Goal: Task Accomplishment & Management: Use online tool/utility

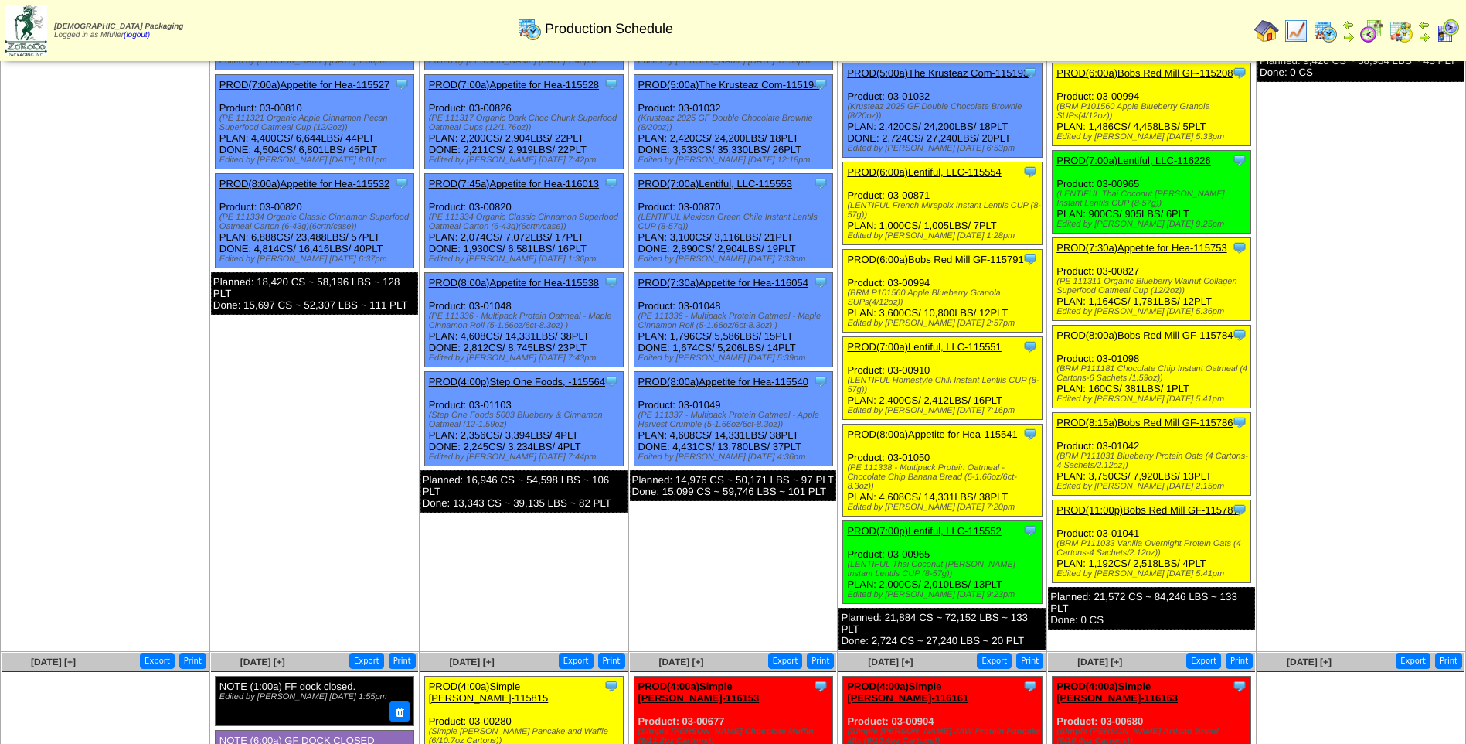
scroll to position [538, 0]
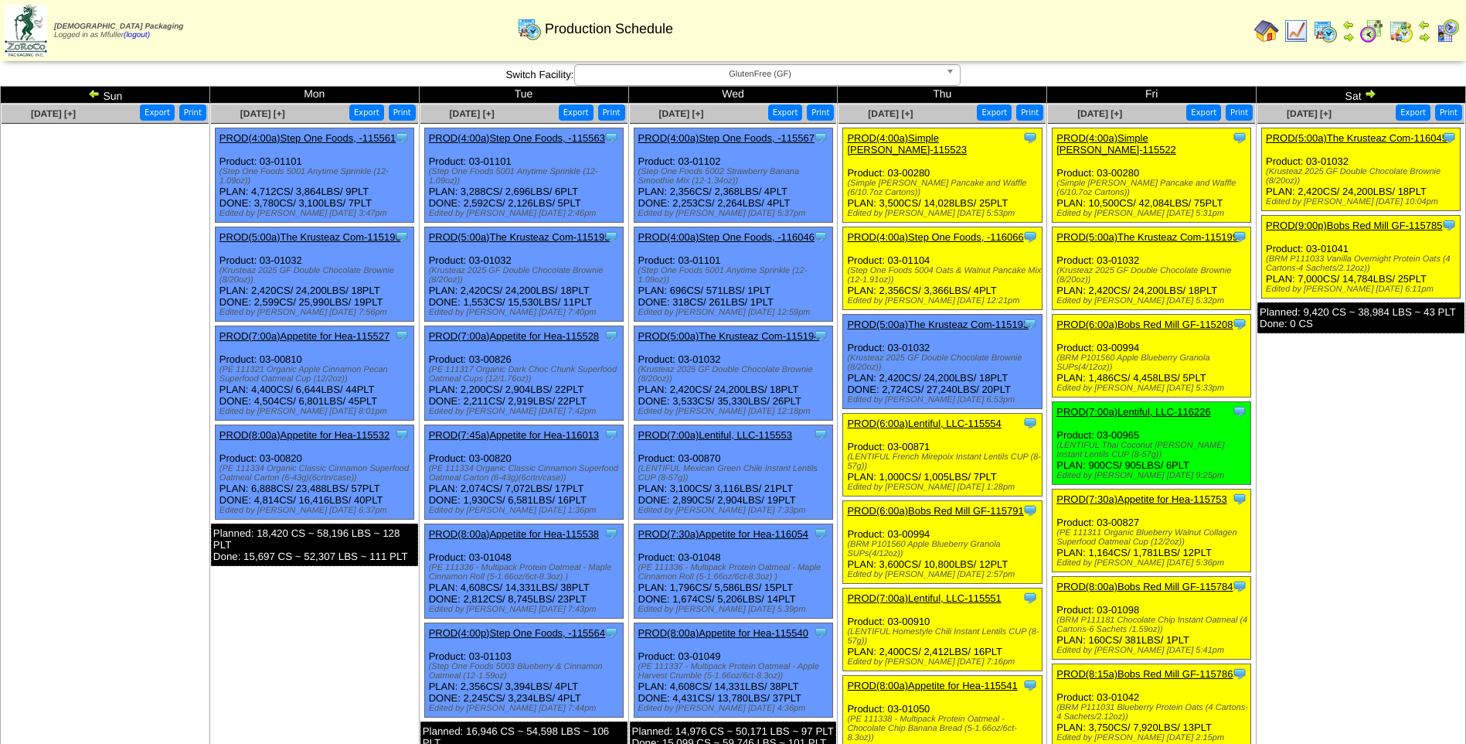
click at [1362, 135] on link "PROD(5:00a)The Krusteaz Com-116045" at bounding box center [1357, 138] width 182 height 12
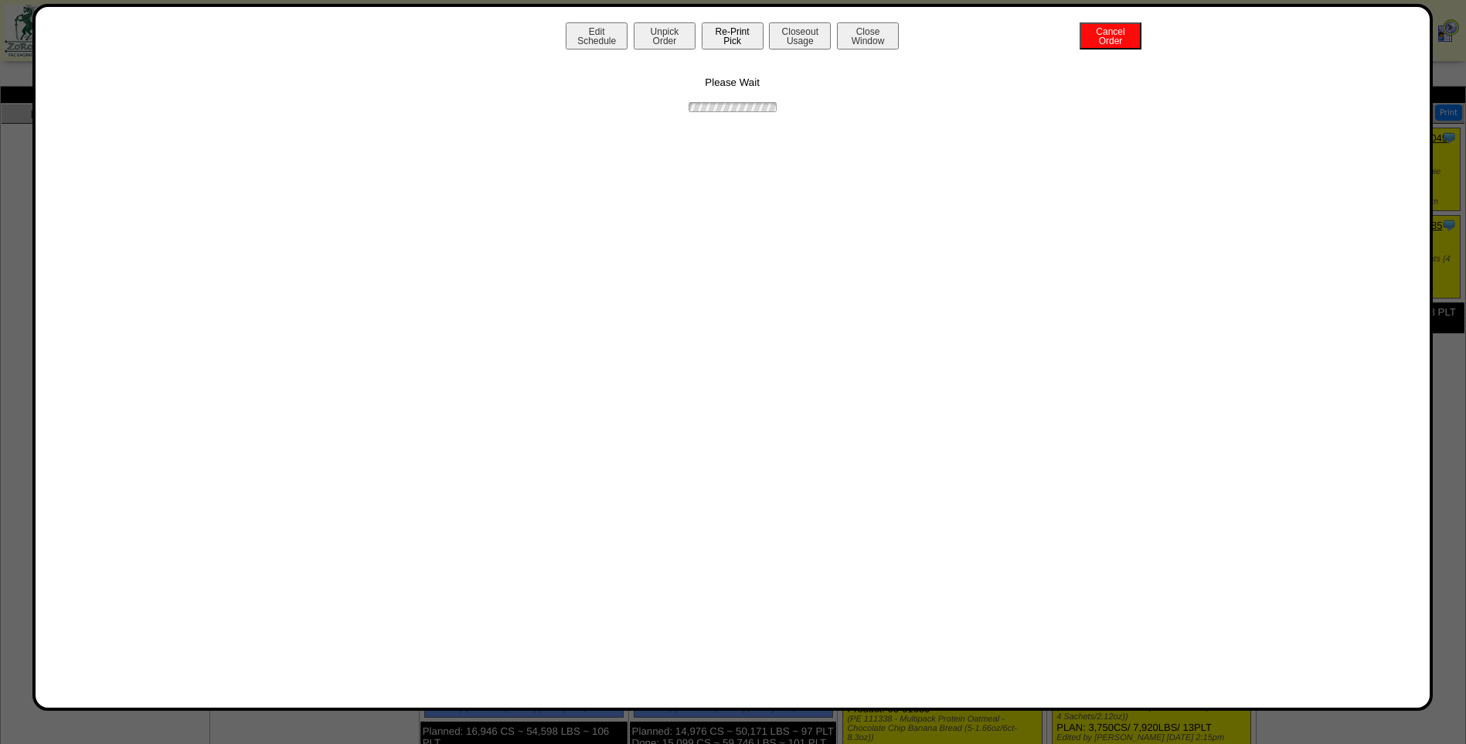
click at [711, 33] on button "Re-Print Pick" at bounding box center [733, 35] width 62 height 27
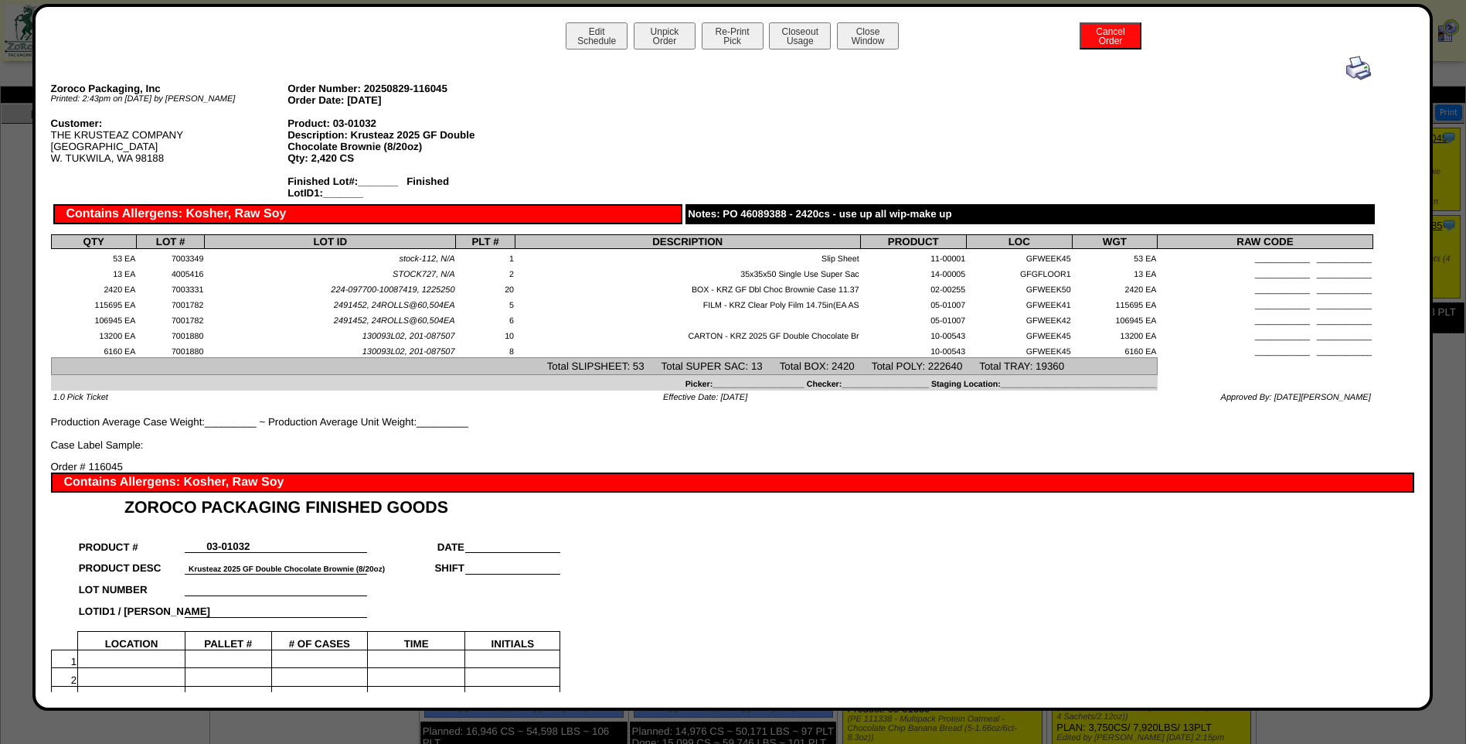
click at [1356, 66] on img at bounding box center [1359, 68] width 25 height 25
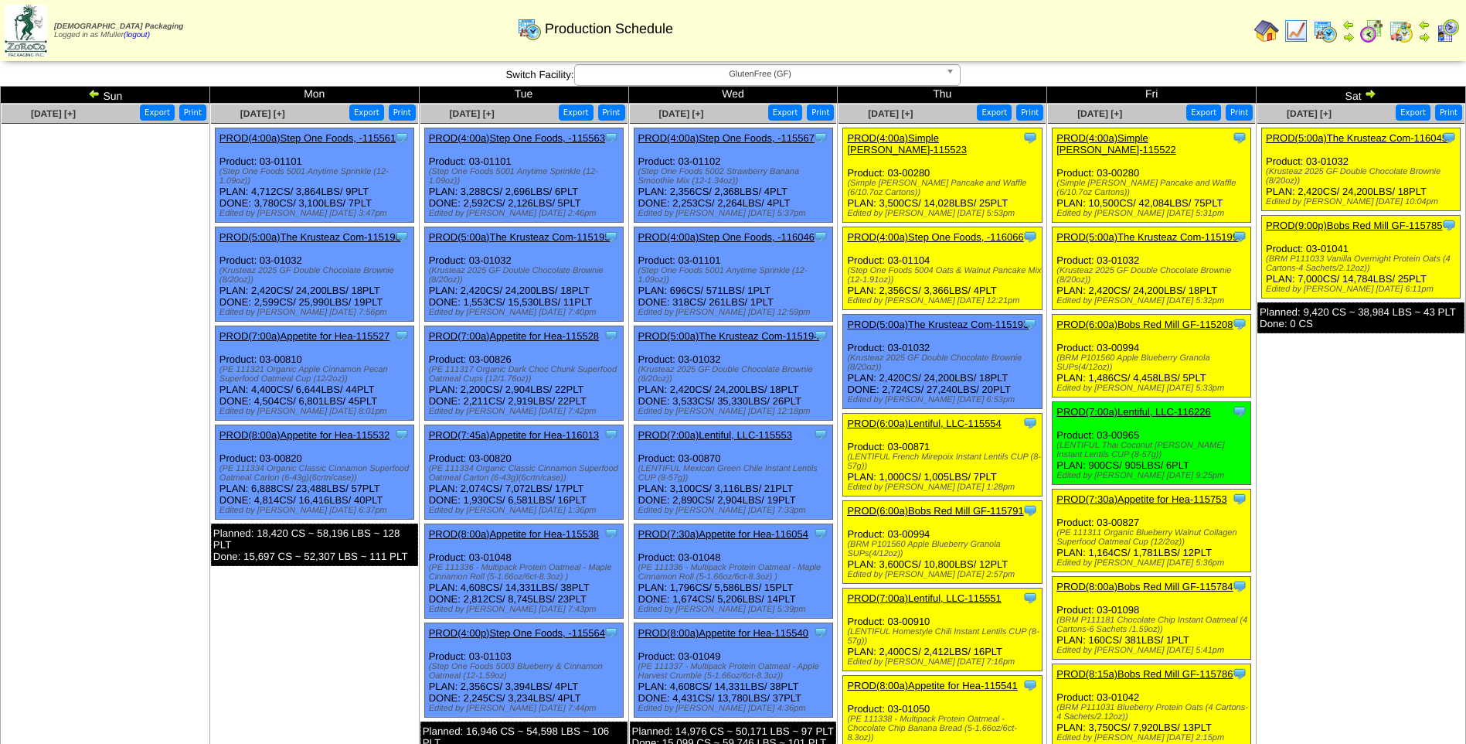
click at [1341, 227] on link "PROD(9:00p)Bobs Red Mill GF-115785" at bounding box center [1354, 226] width 176 height 12
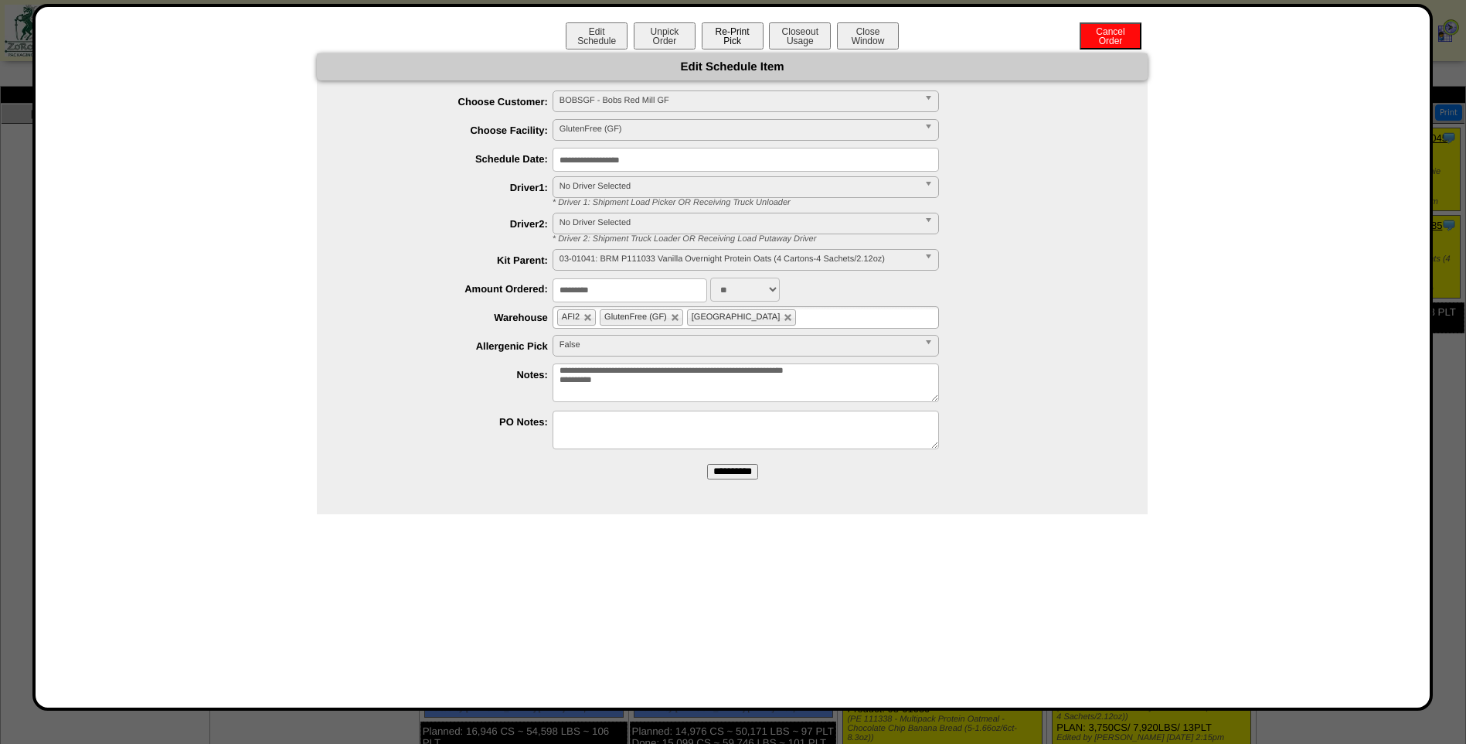
click at [727, 41] on button "Re-Print Pick" at bounding box center [733, 35] width 62 height 27
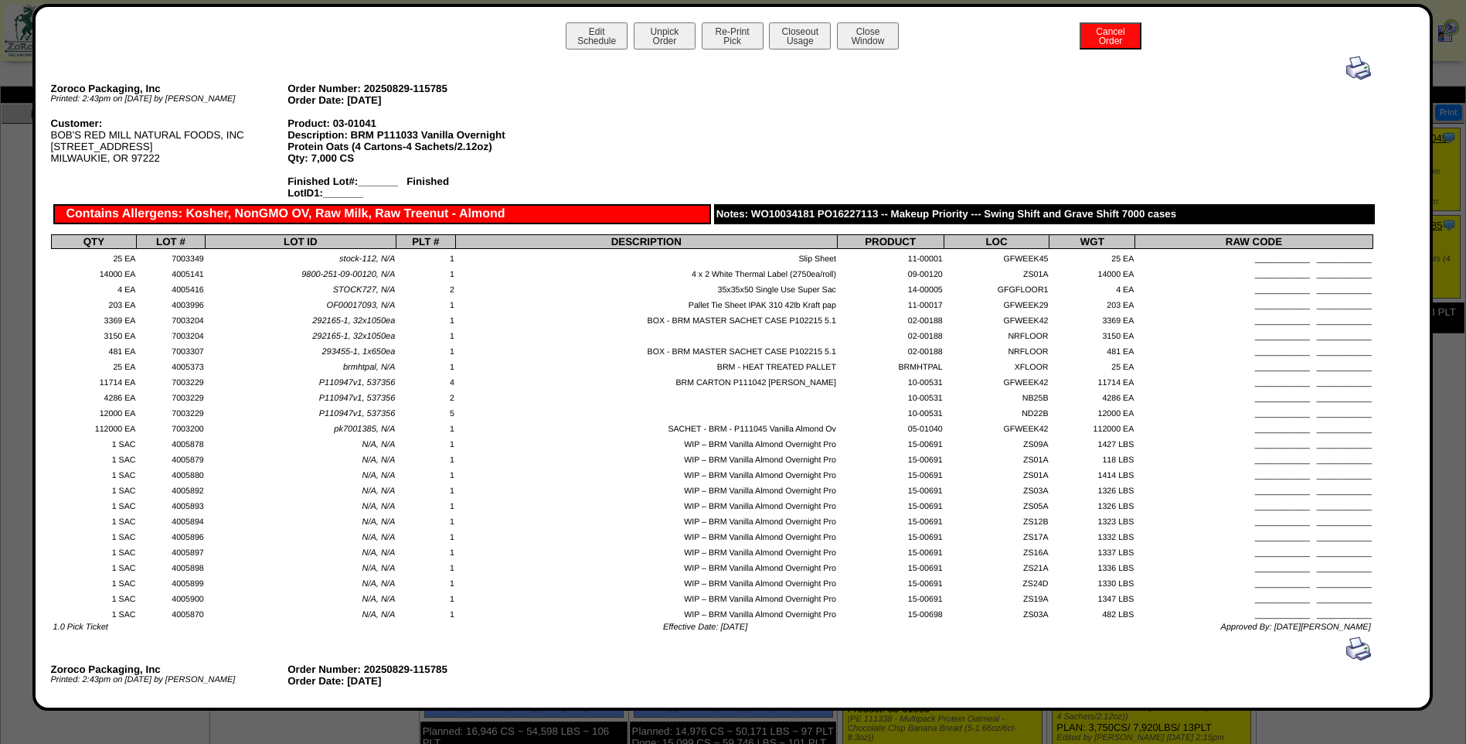
click at [1352, 73] on img at bounding box center [1359, 68] width 25 height 25
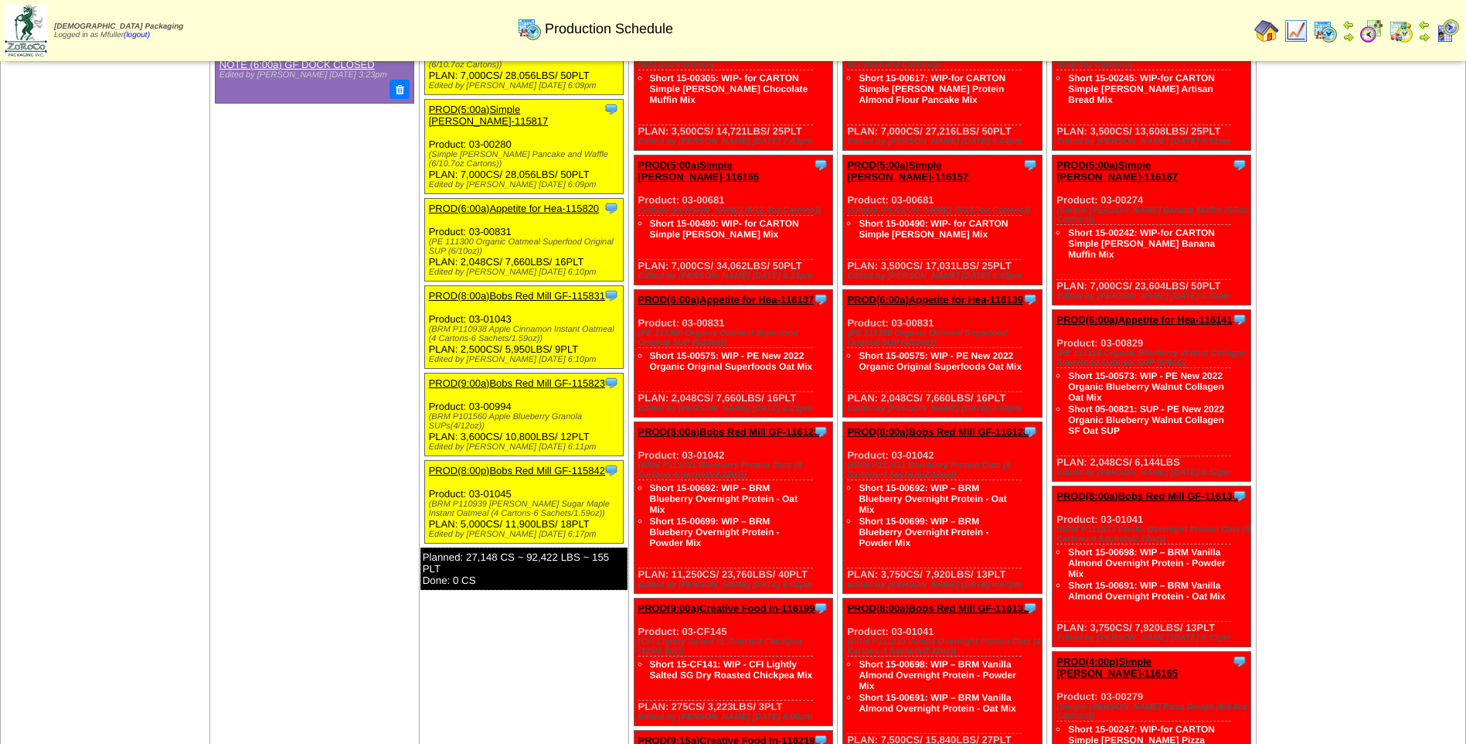
scroll to position [618, 0]
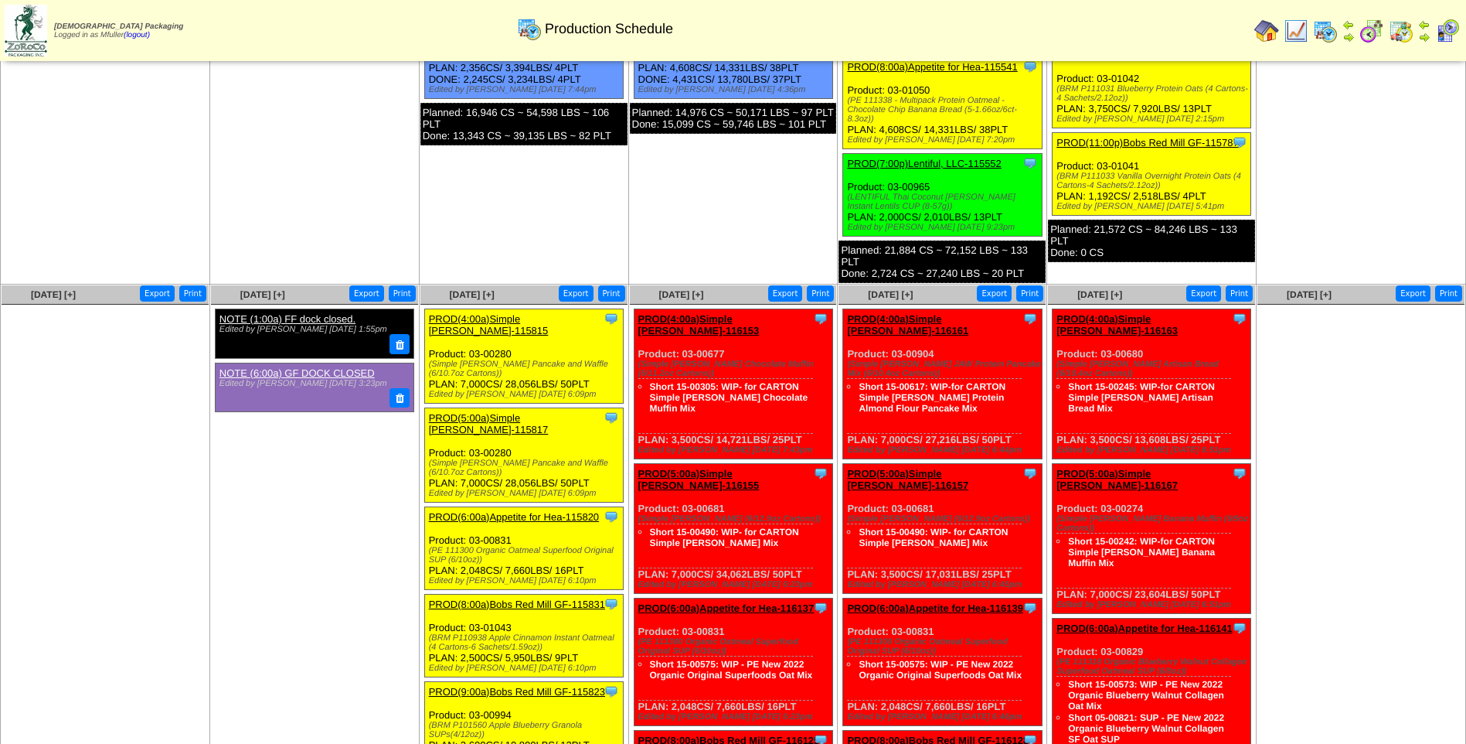
click at [512, 313] on link "PROD(4:00a)Simple [PERSON_NAME]-115815" at bounding box center [489, 324] width 120 height 23
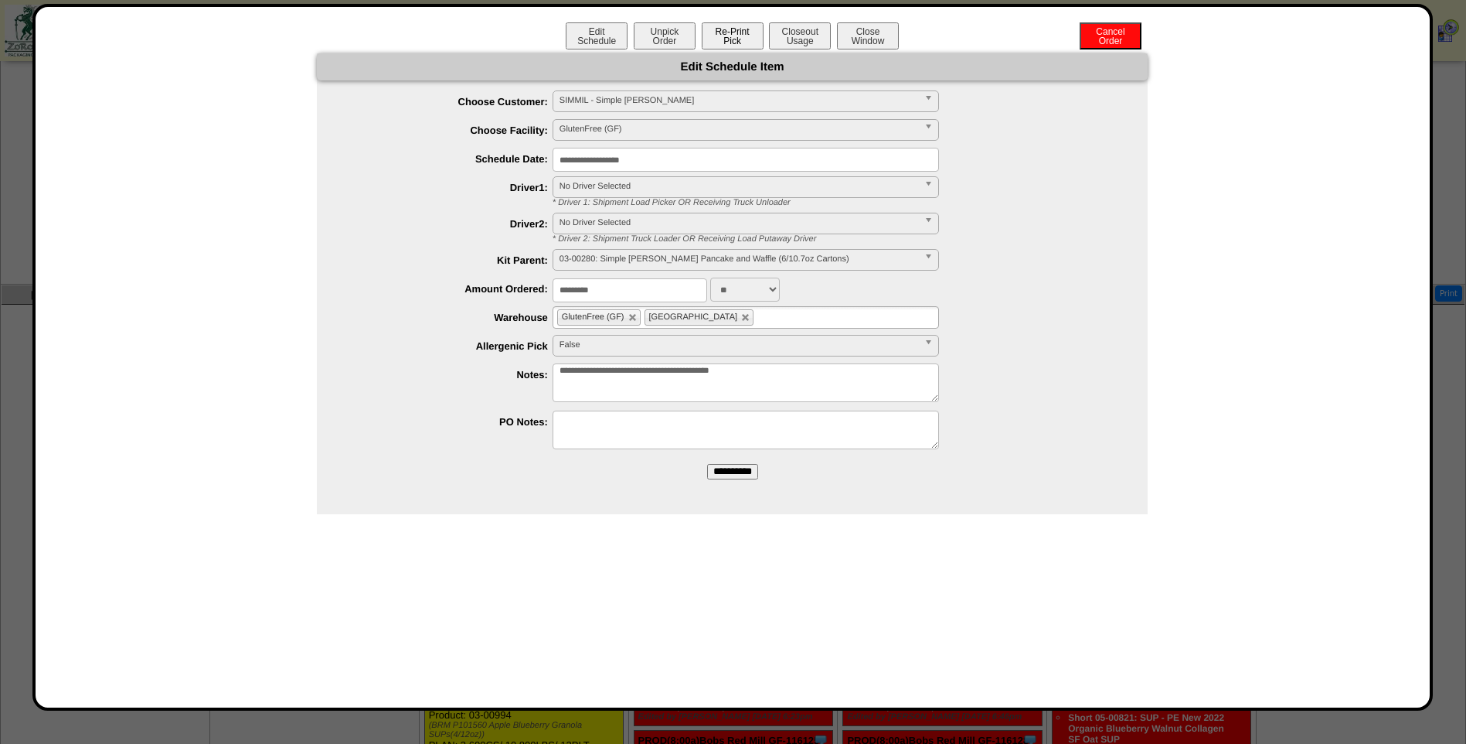
click at [726, 44] on button "Re-Print Pick" at bounding box center [733, 35] width 62 height 27
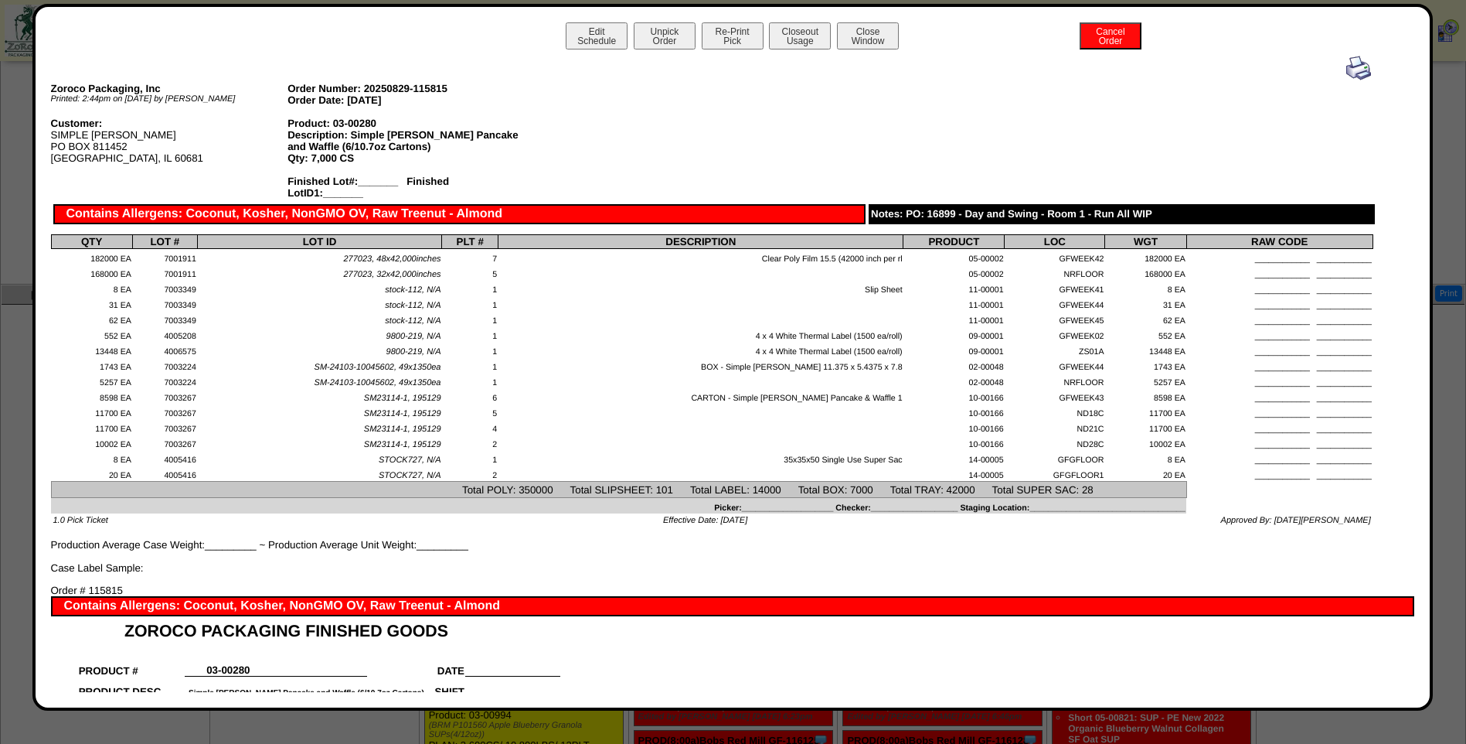
click at [1353, 70] on img at bounding box center [1359, 68] width 25 height 25
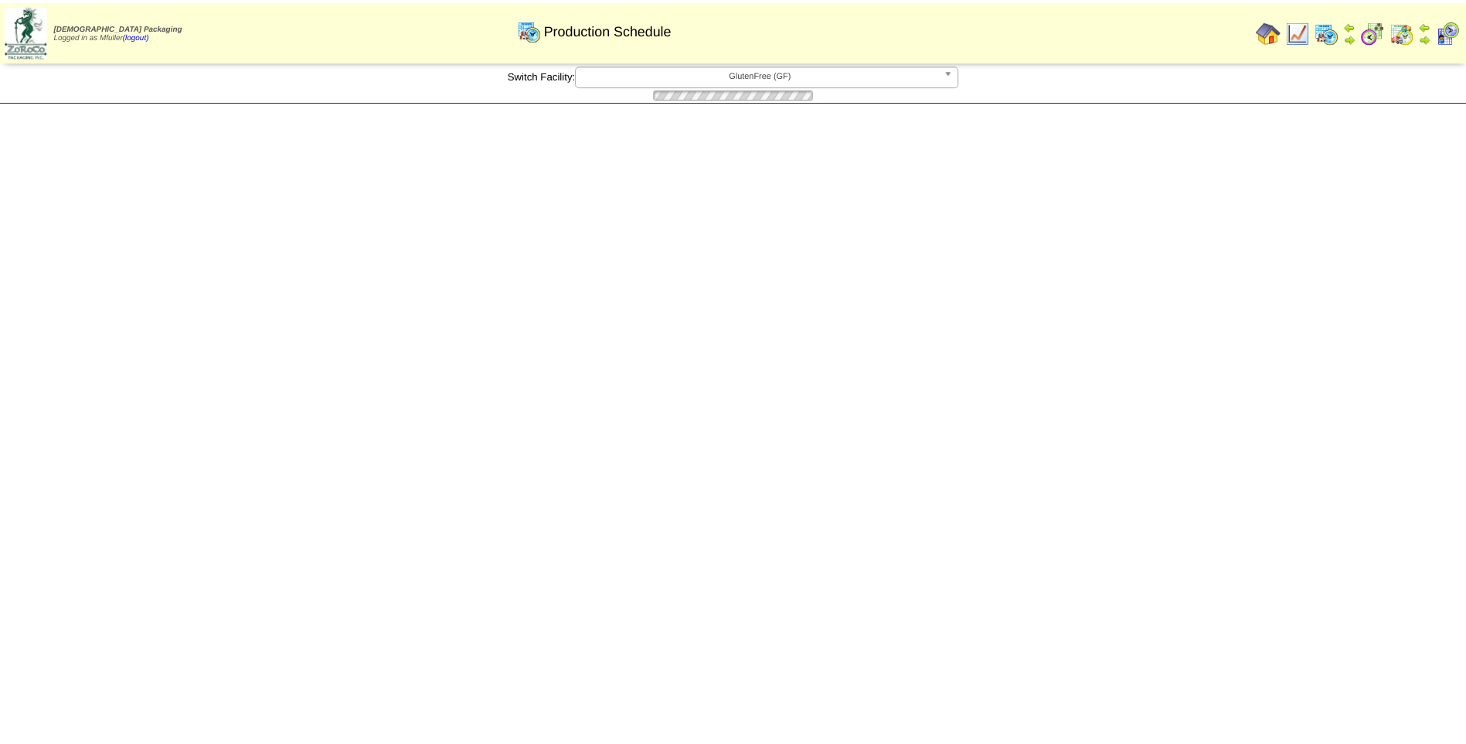
scroll to position [618, 0]
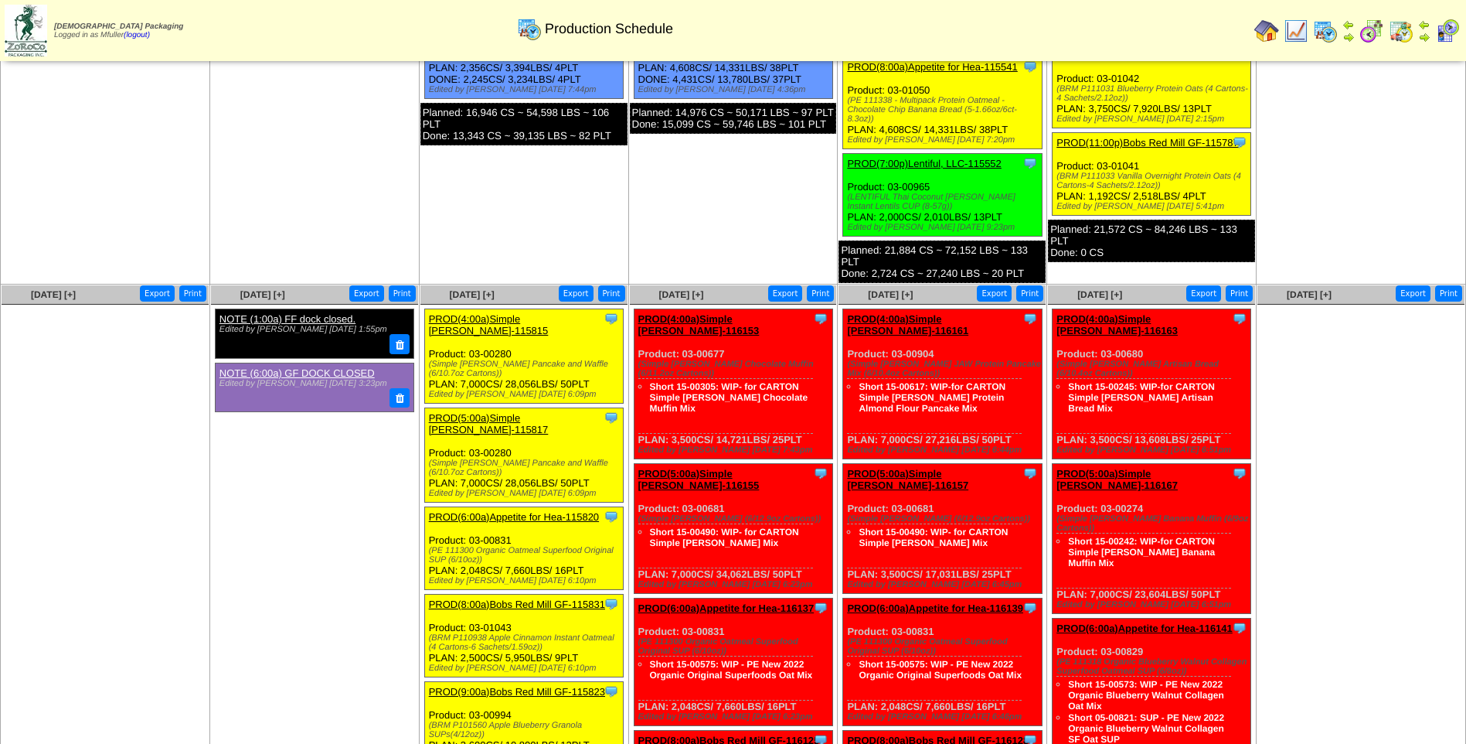
click at [526, 412] on link "PROD(5:00a)Simple [PERSON_NAME]-115817" at bounding box center [489, 423] width 120 height 23
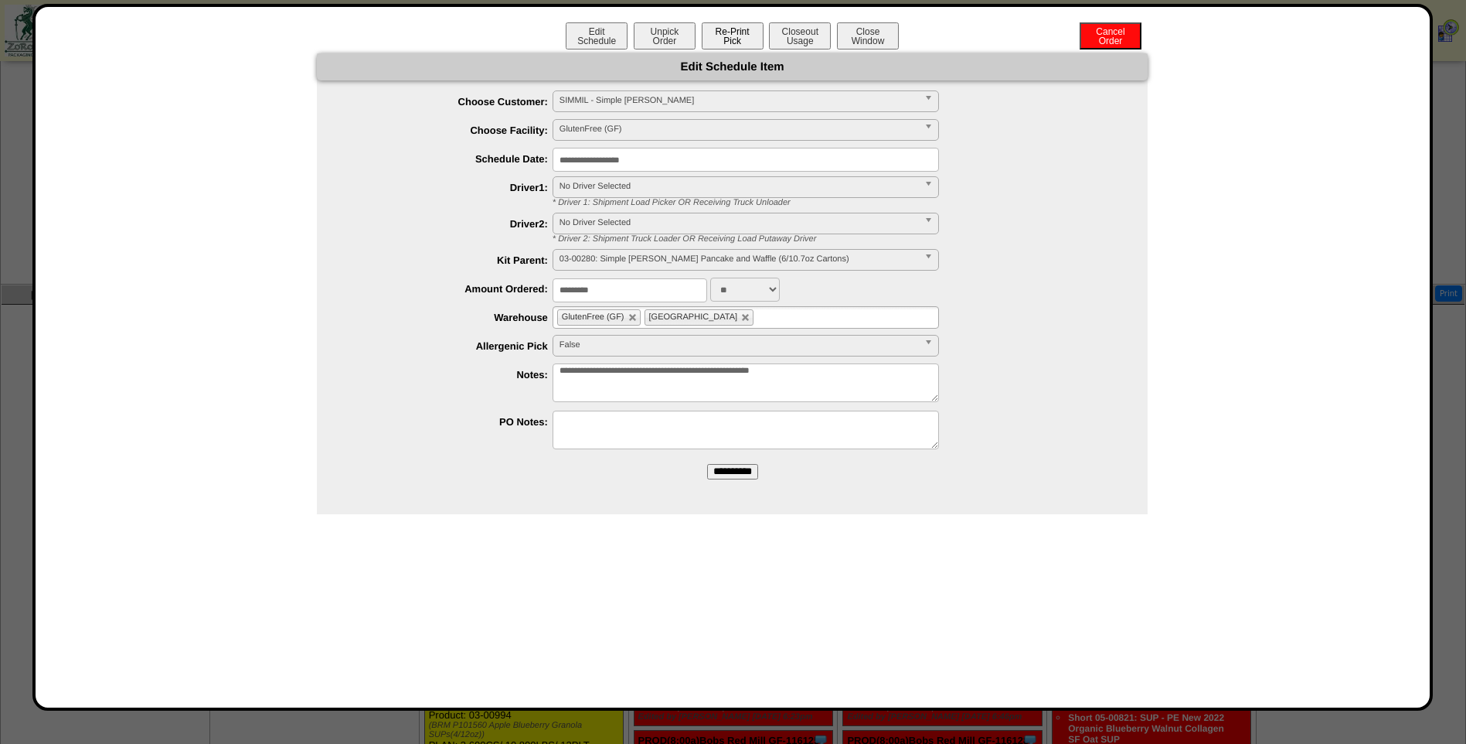
click at [742, 42] on button "Re-Print Pick" at bounding box center [733, 35] width 62 height 27
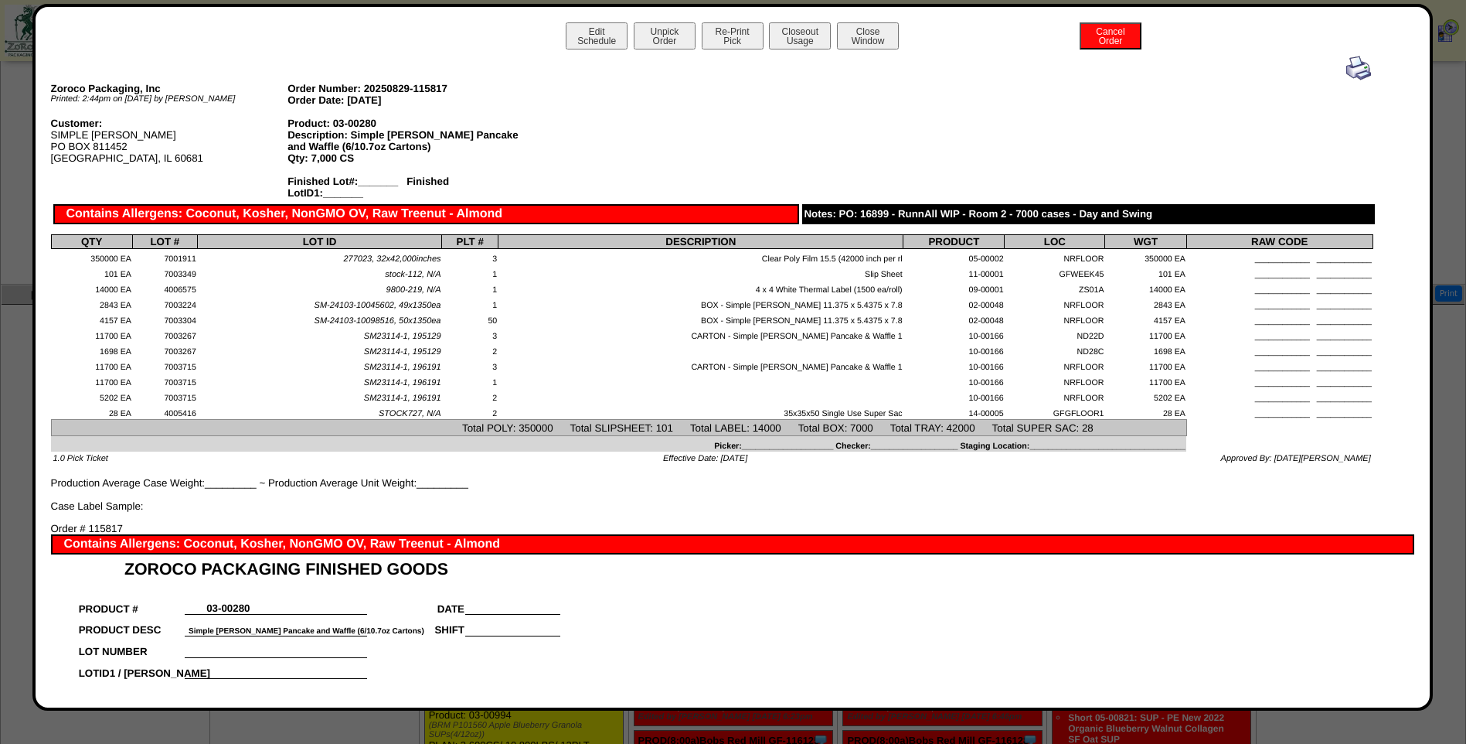
click at [1348, 73] on img at bounding box center [1359, 68] width 25 height 25
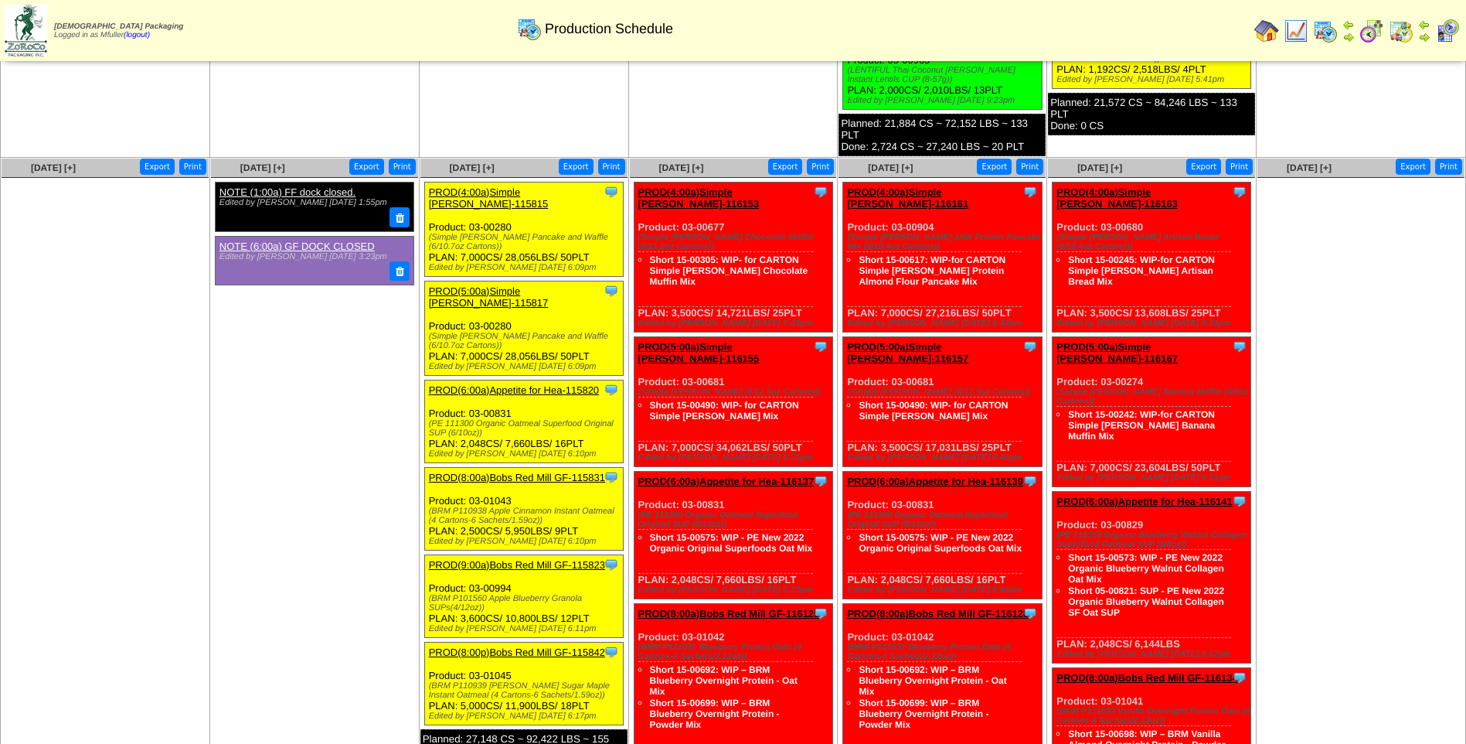
scroll to position [773, 0]
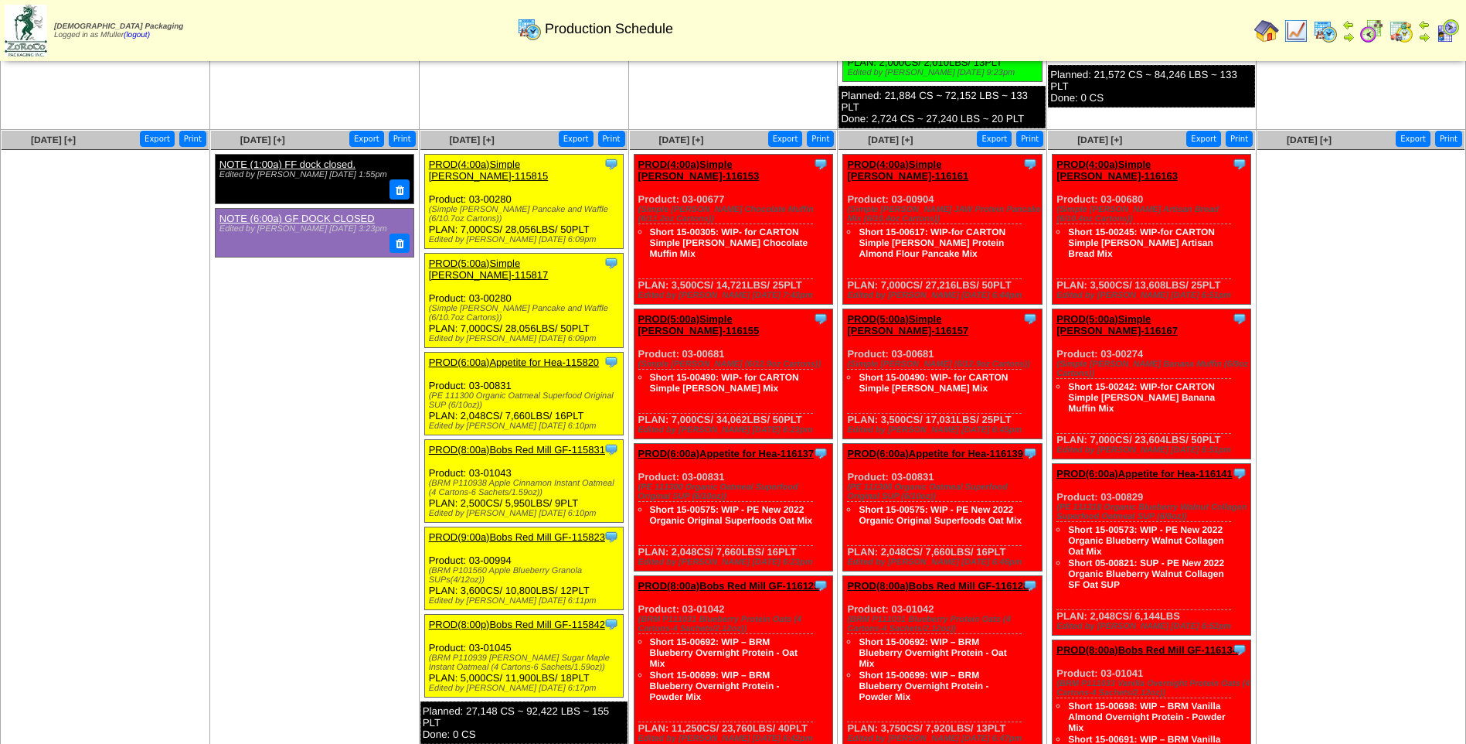
click at [512, 356] on link "PROD(6:00a)Appetite for Hea-115820" at bounding box center [514, 362] width 170 height 12
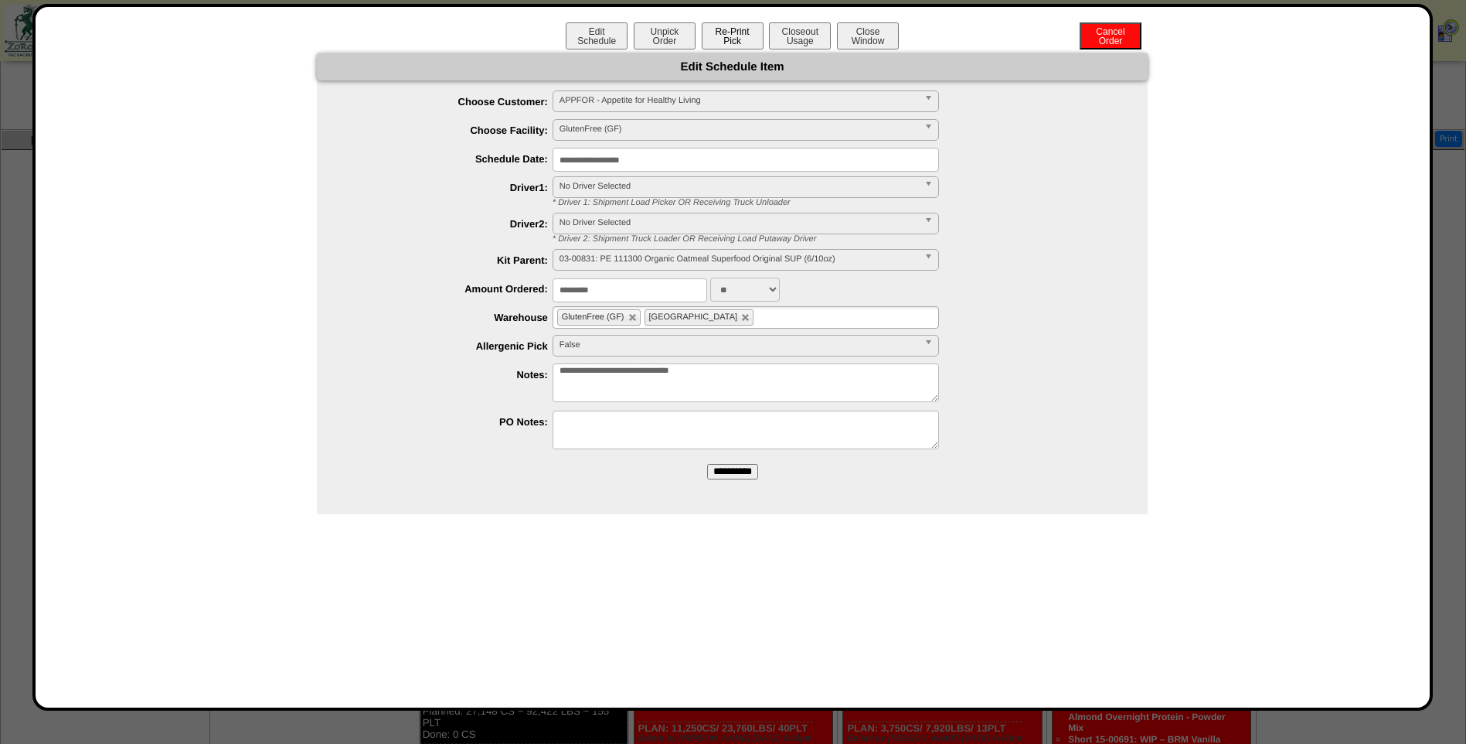
click at [744, 38] on button "Re-Print Pick" at bounding box center [733, 35] width 62 height 27
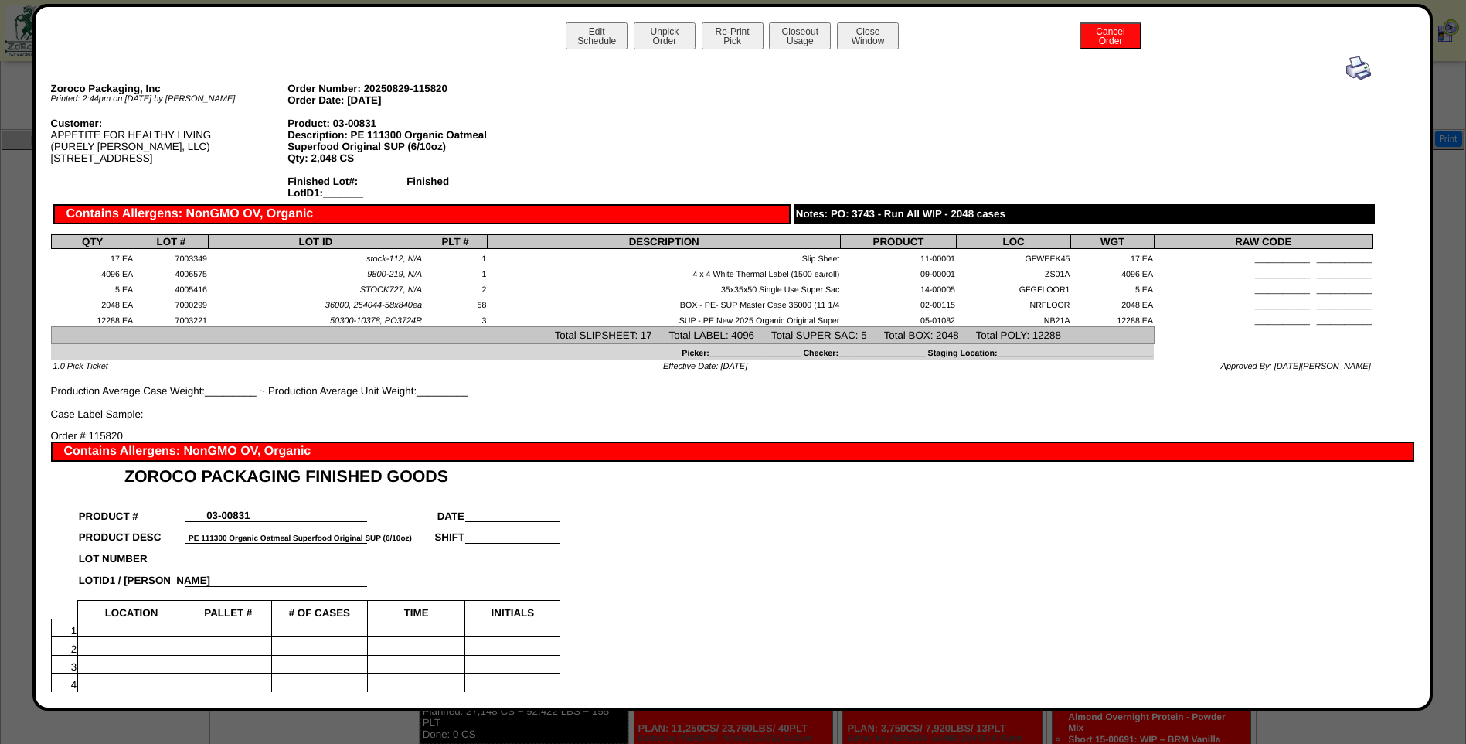
click at [1354, 71] on img at bounding box center [1359, 68] width 25 height 25
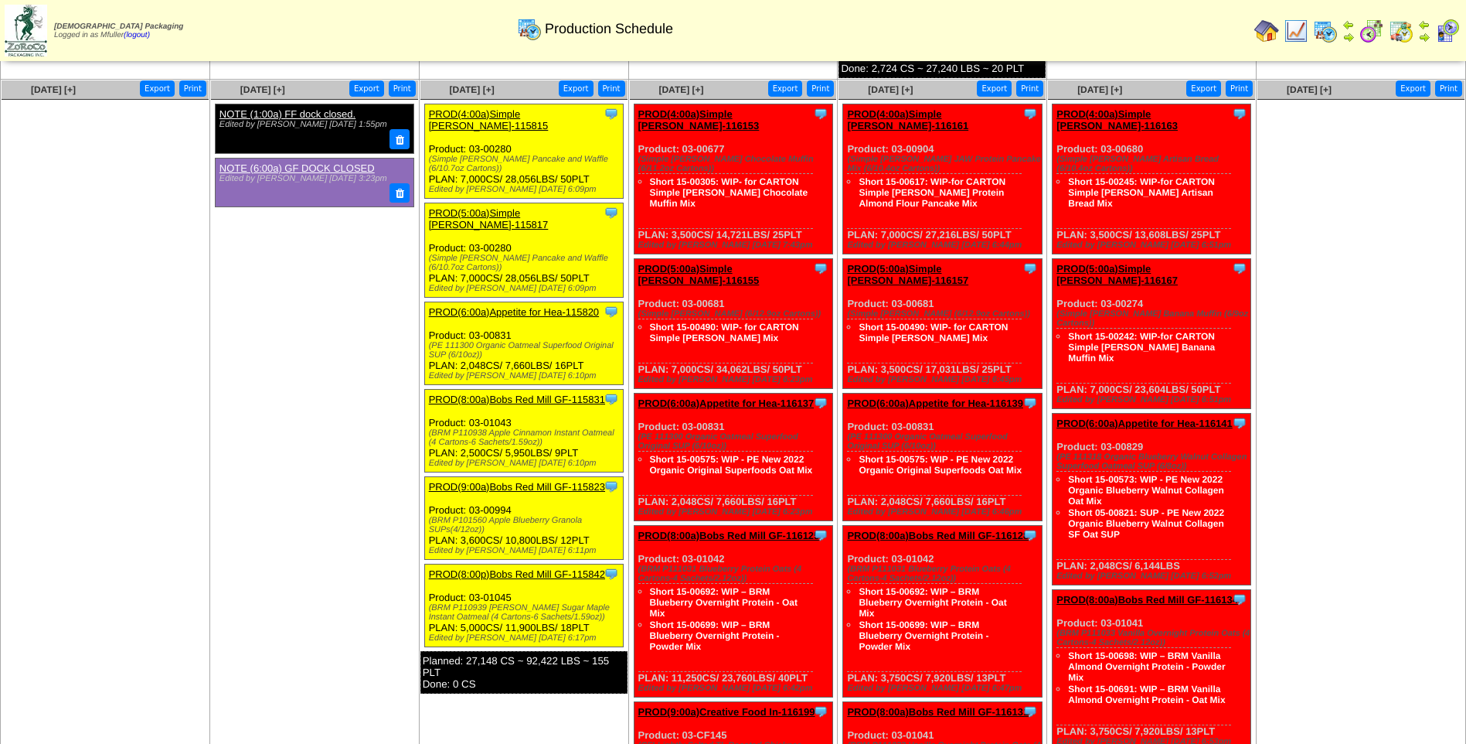
scroll to position [850, 0]
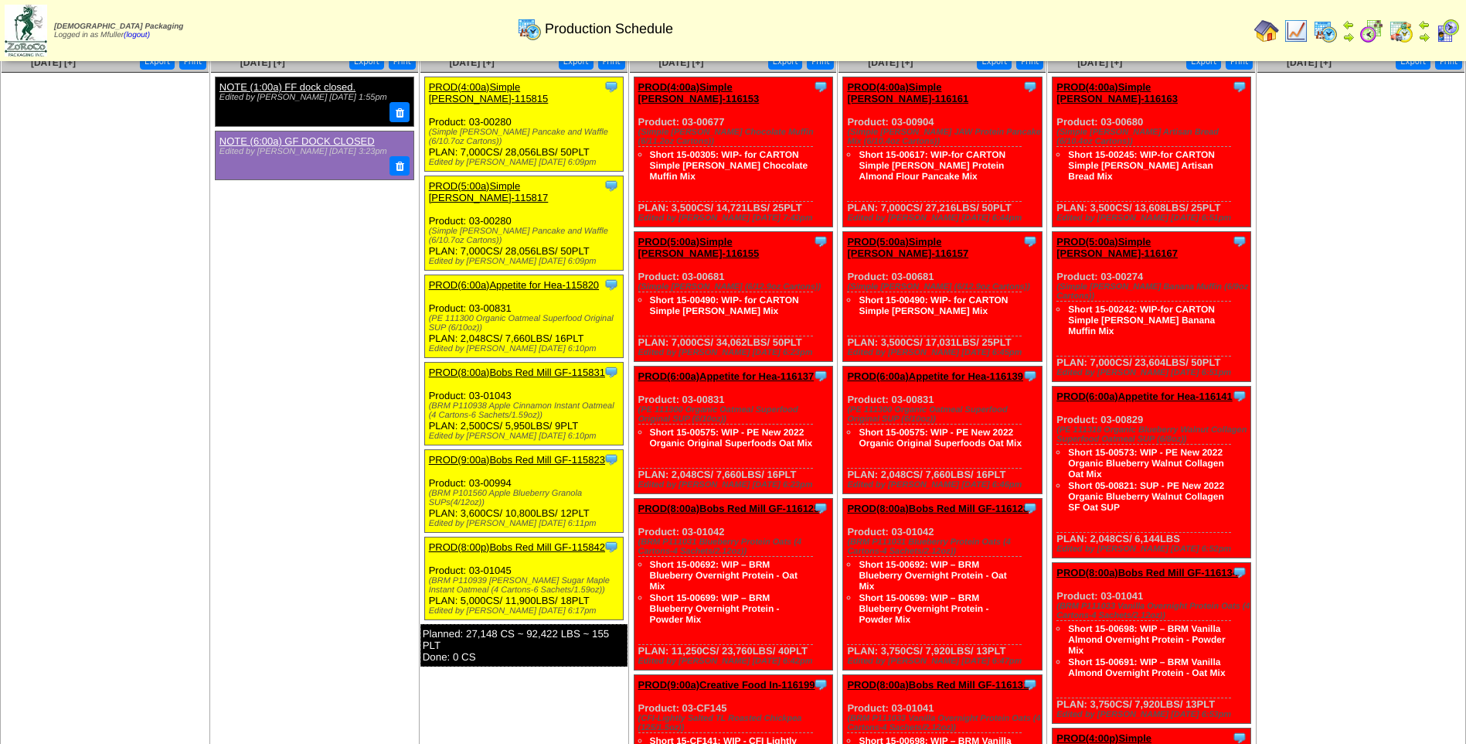
click at [522, 366] on link "PROD(8:00a)Bobs Red Mill GF-115831" at bounding box center [517, 372] width 176 height 12
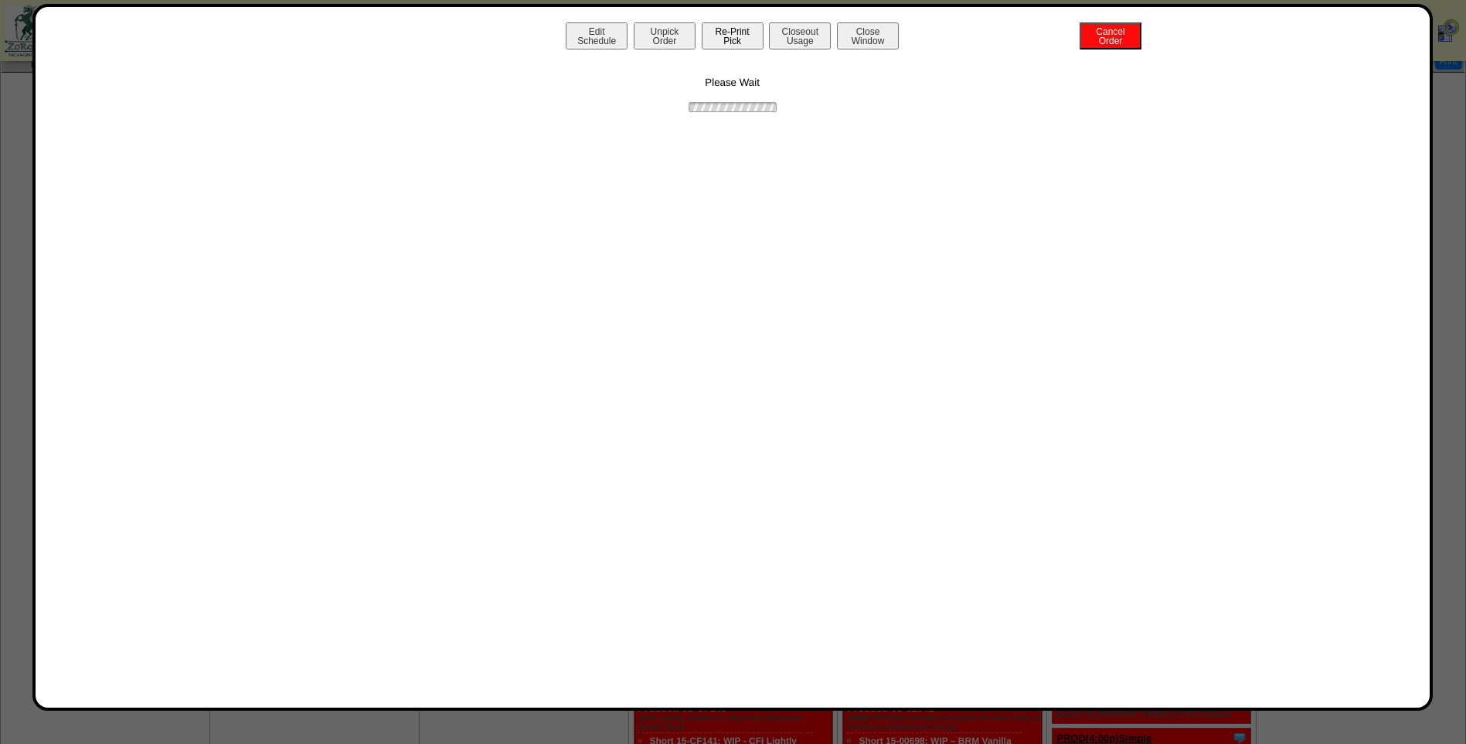
click at [720, 45] on button "Re-Print Pick" at bounding box center [733, 35] width 62 height 27
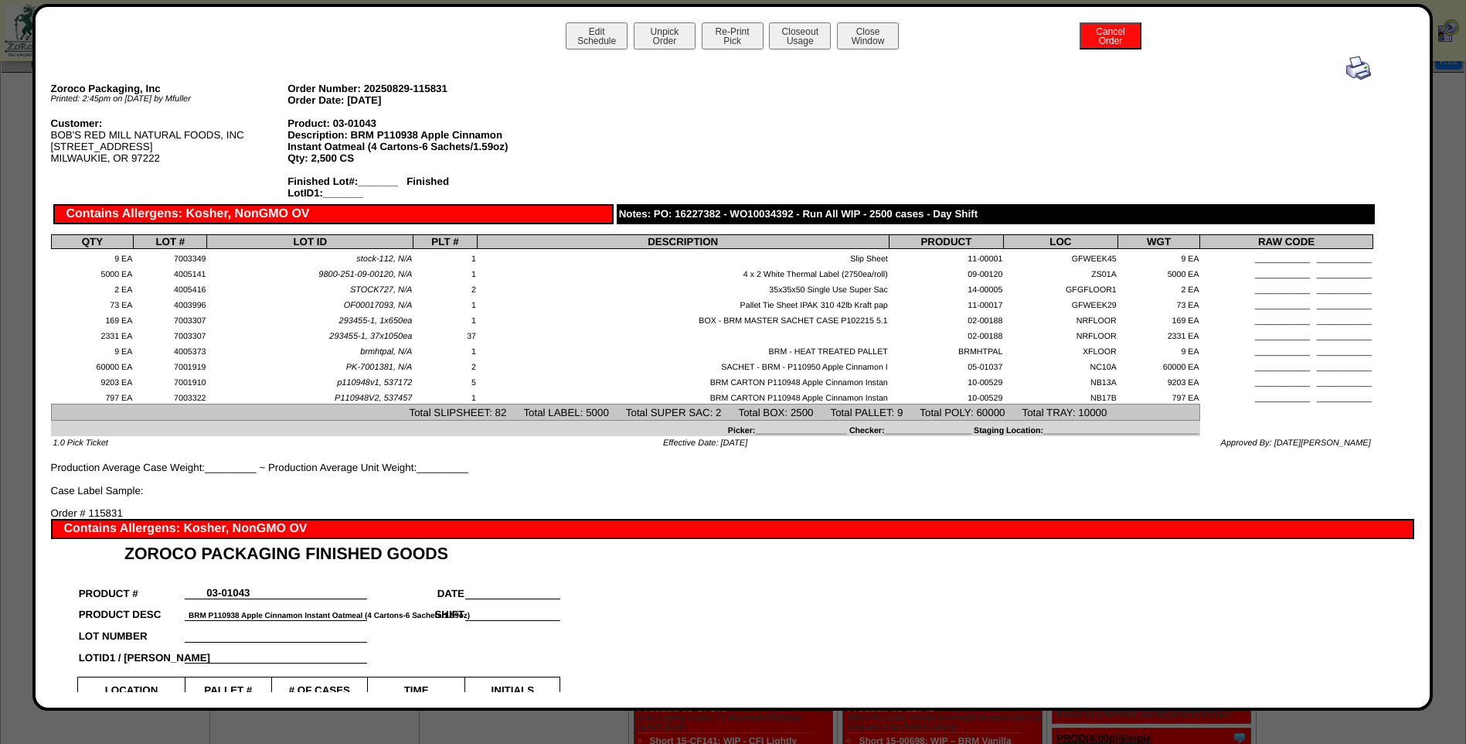
click at [1347, 71] on img at bounding box center [1359, 68] width 25 height 25
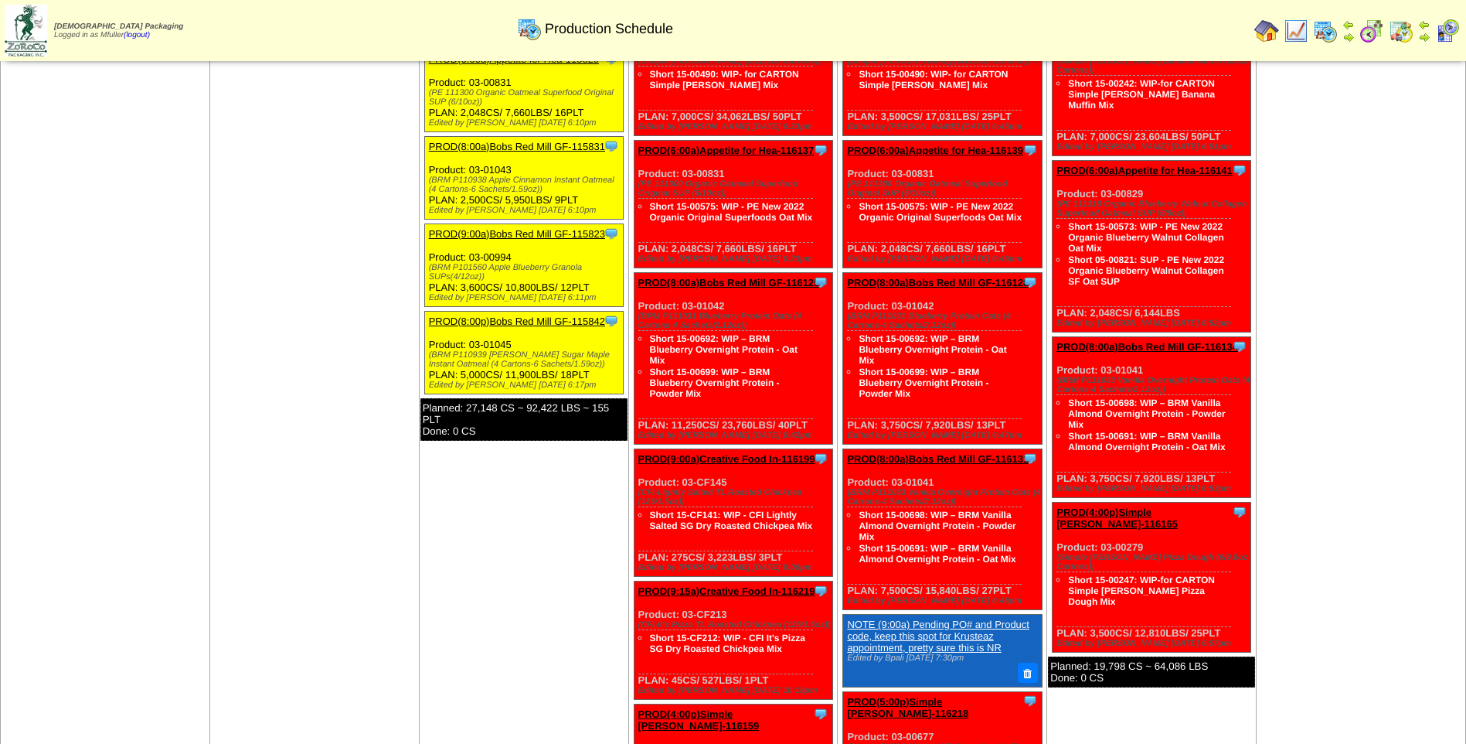
scroll to position [1082, 0]
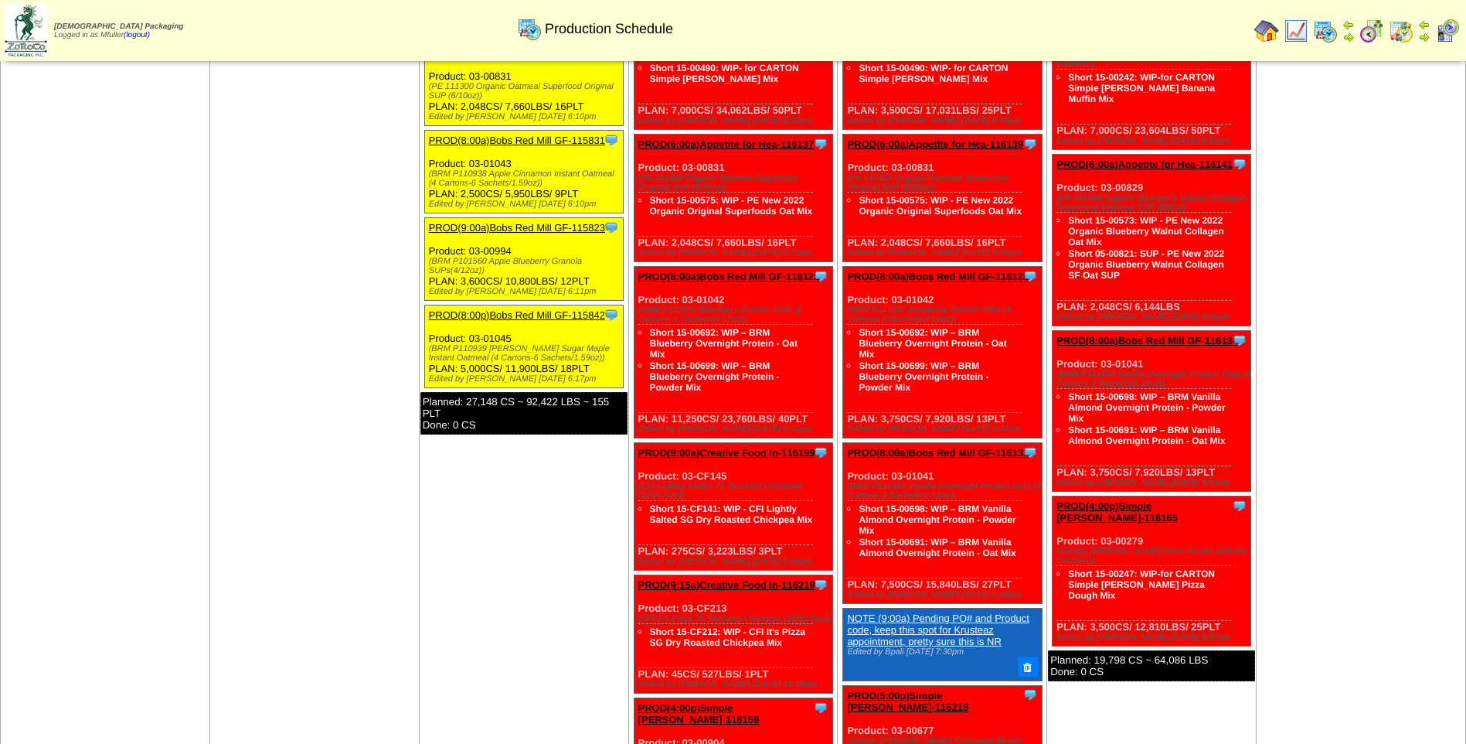
click at [498, 222] on link "PROD(9:00a)Bobs Red Mill GF-115823" at bounding box center [517, 228] width 176 height 12
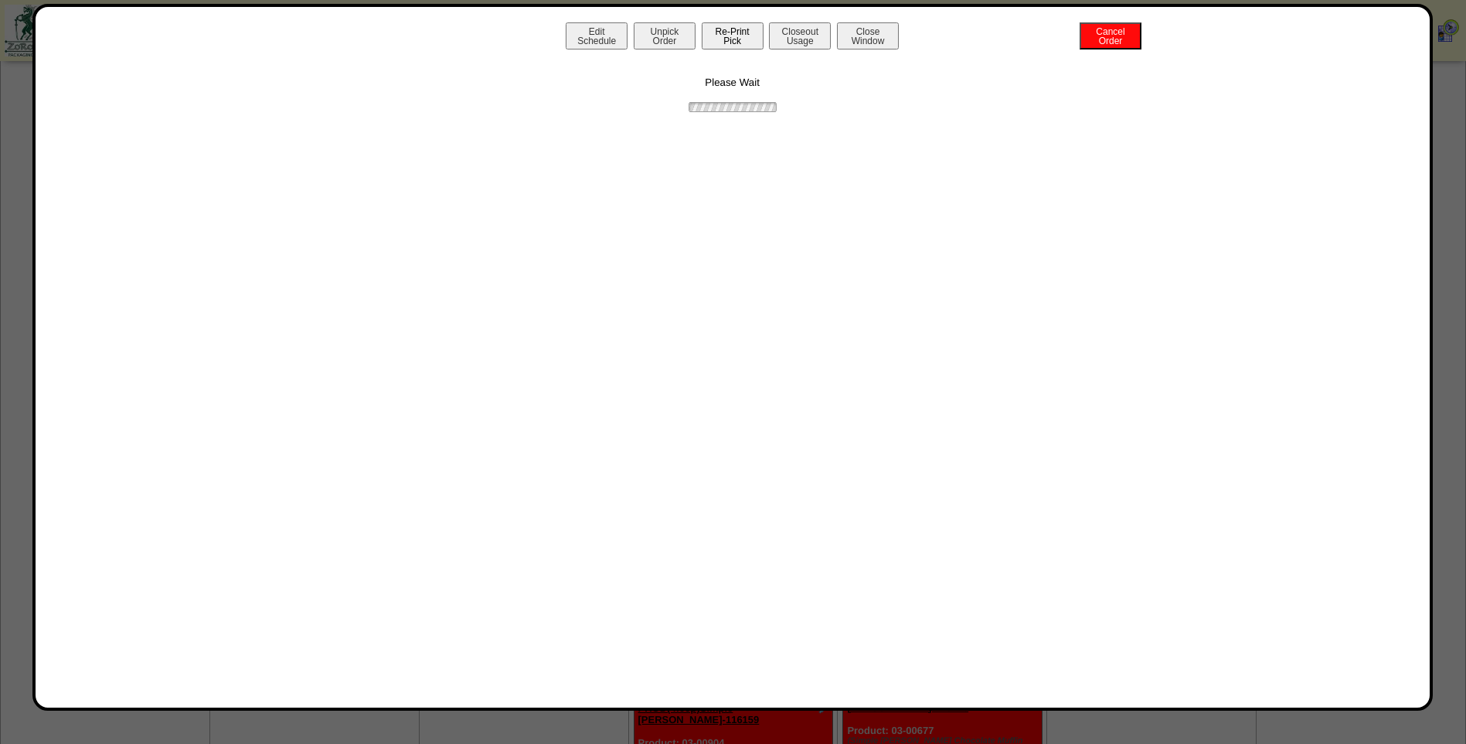
click at [740, 34] on button "Re-Print Pick" at bounding box center [733, 35] width 62 height 27
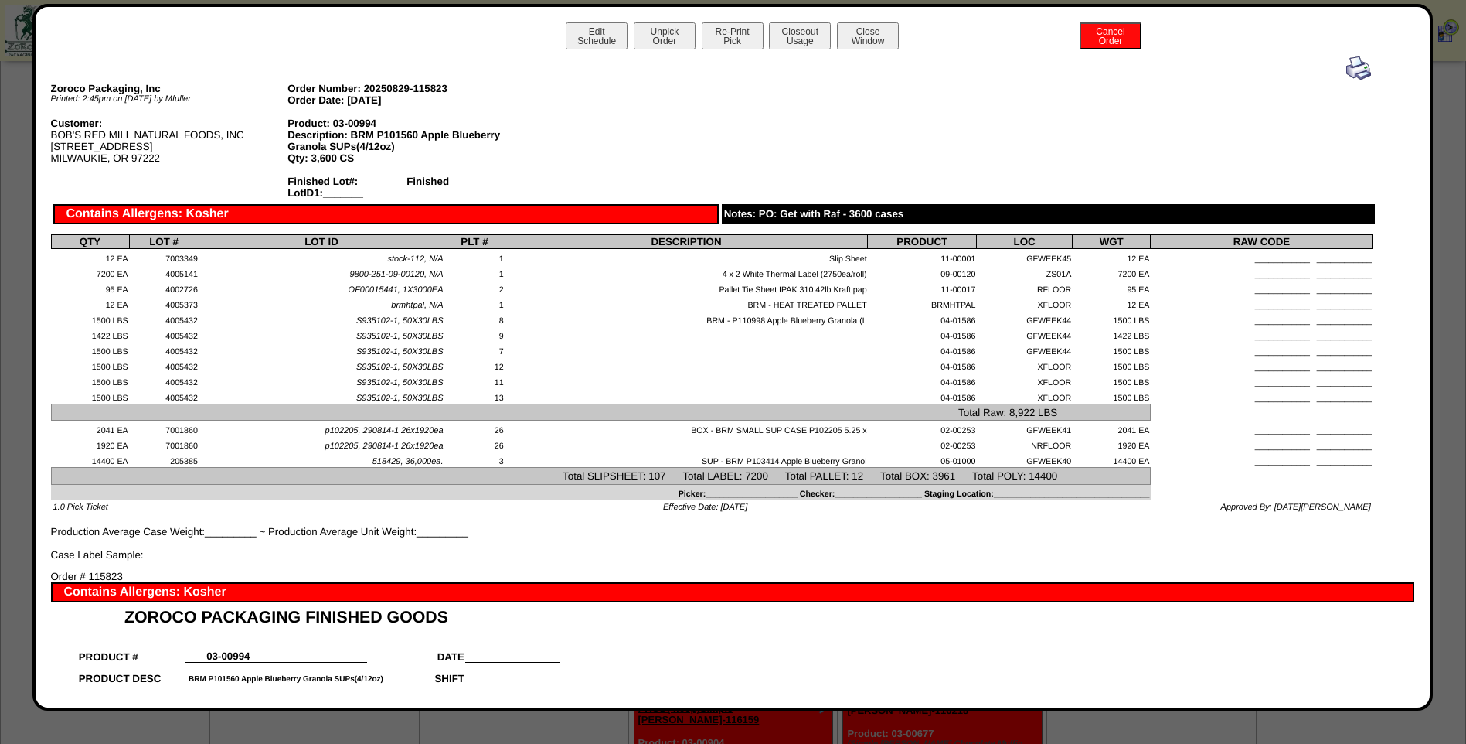
click at [1352, 68] on img at bounding box center [1359, 68] width 25 height 25
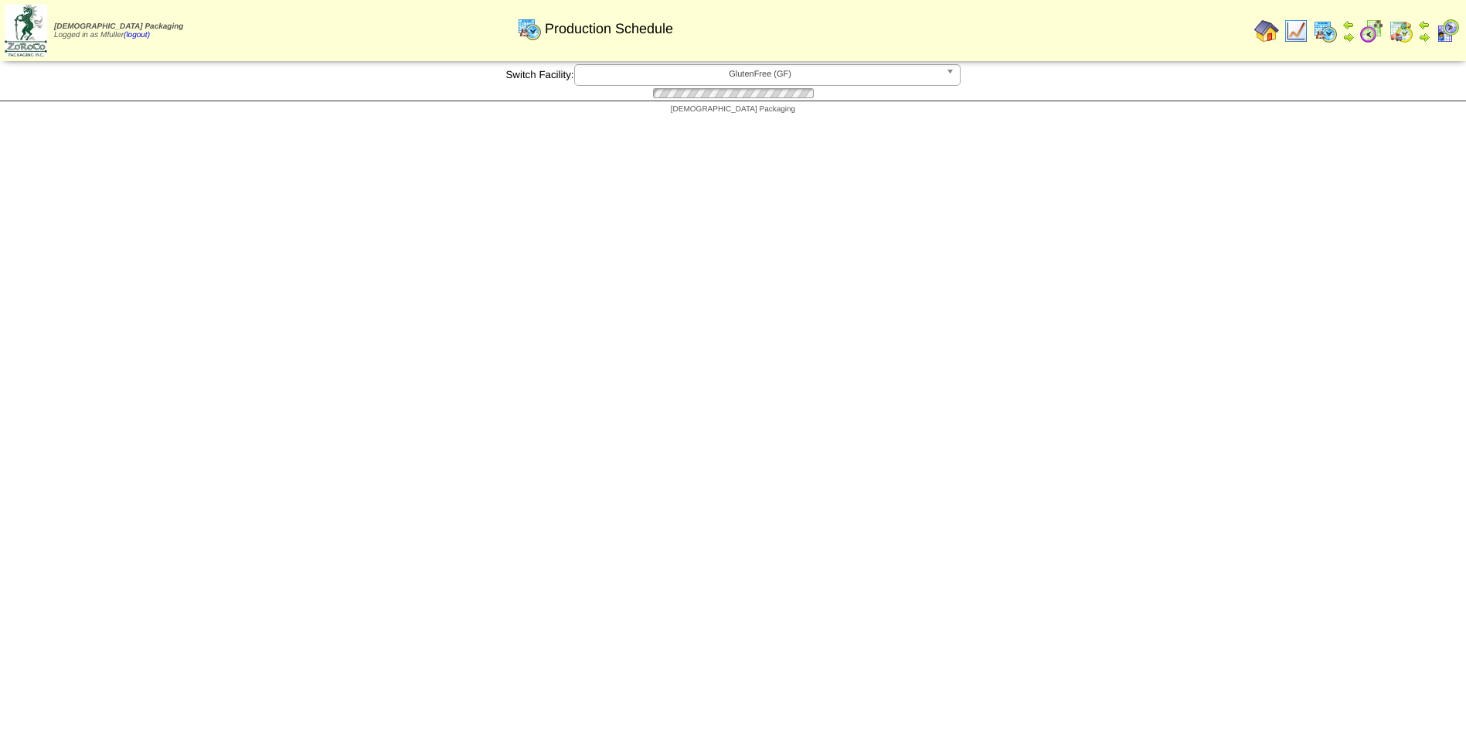
scroll to position [1082, 0]
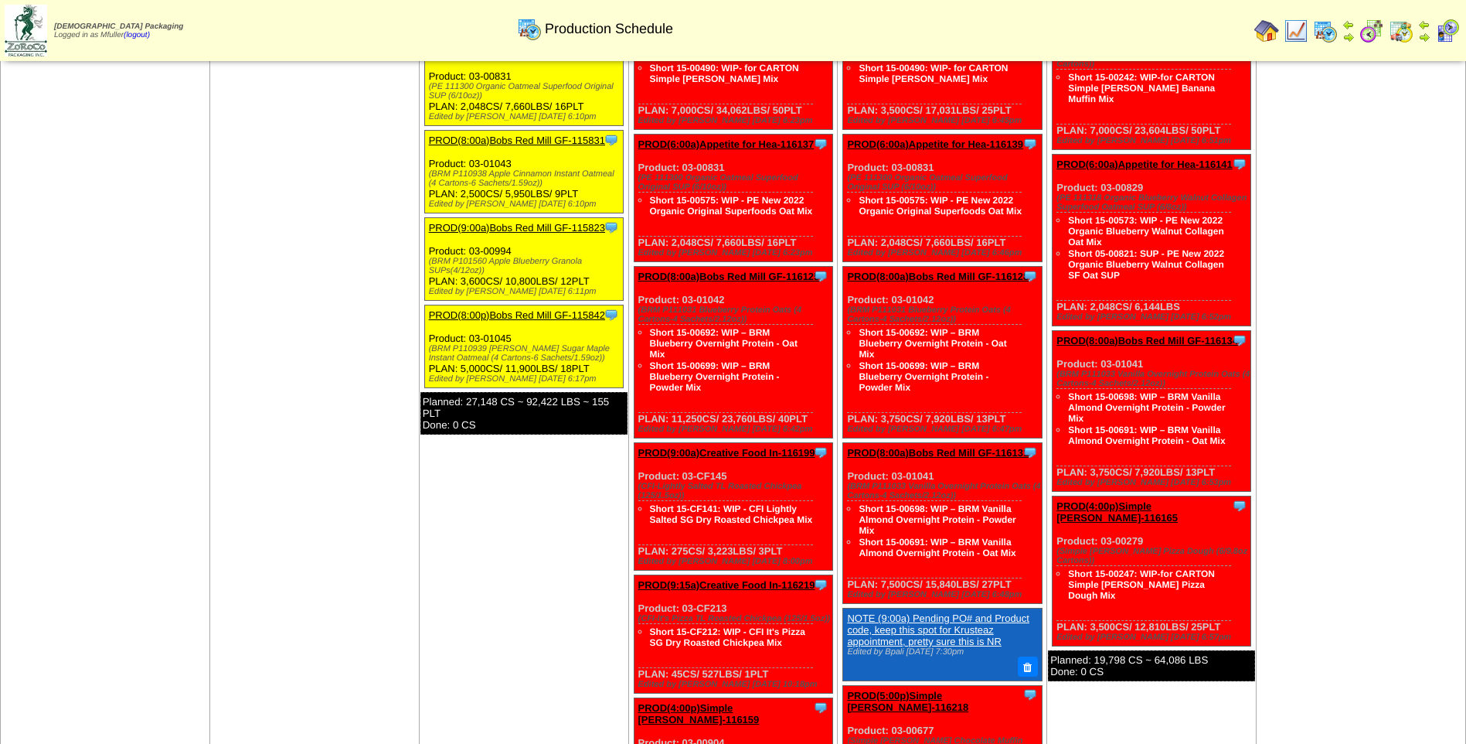
click at [483, 309] on link "PROD(8:00p)Bobs Red Mill GF-115842" at bounding box center [517, 315] width 176 height 12
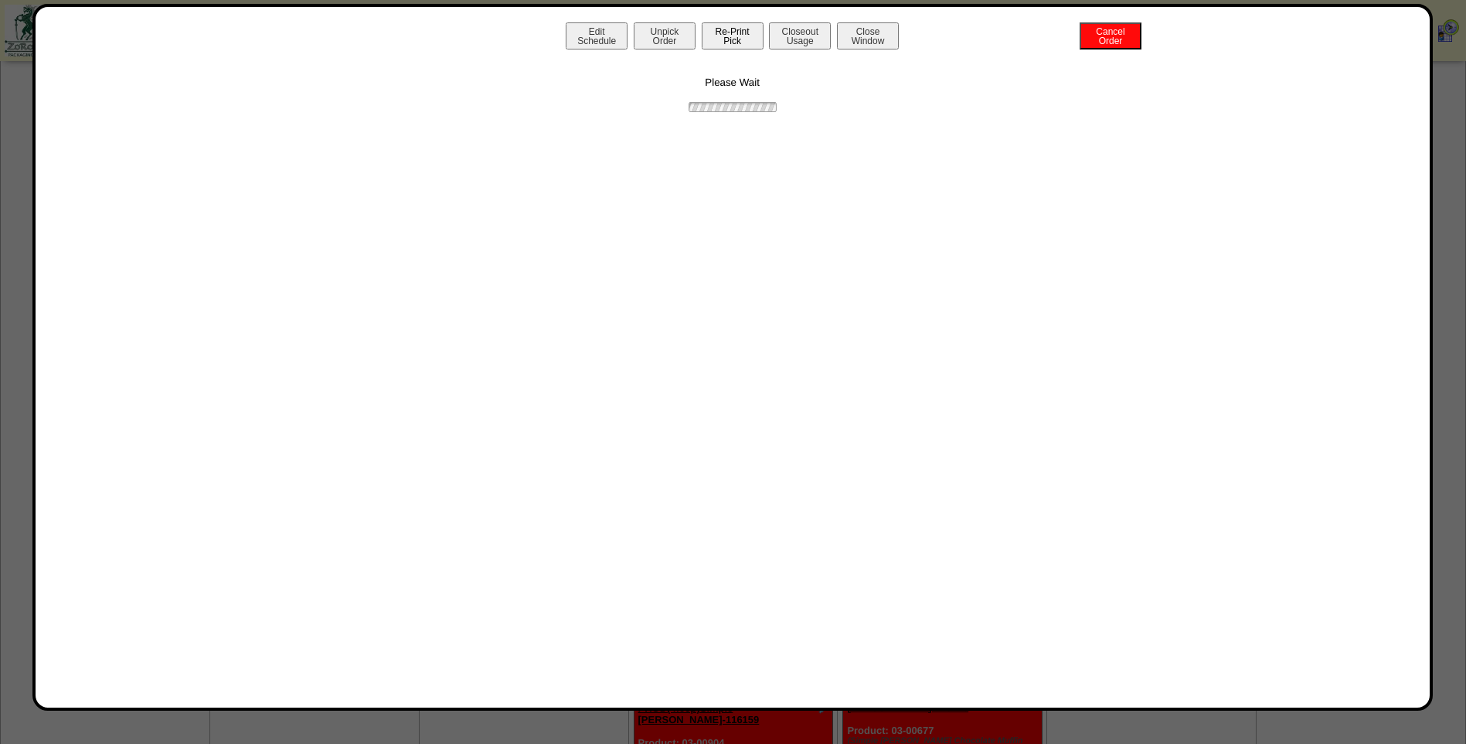
click at [747, 39] on button "Re-Print Pick" at bounding box center [733, 35] width 62 height 27
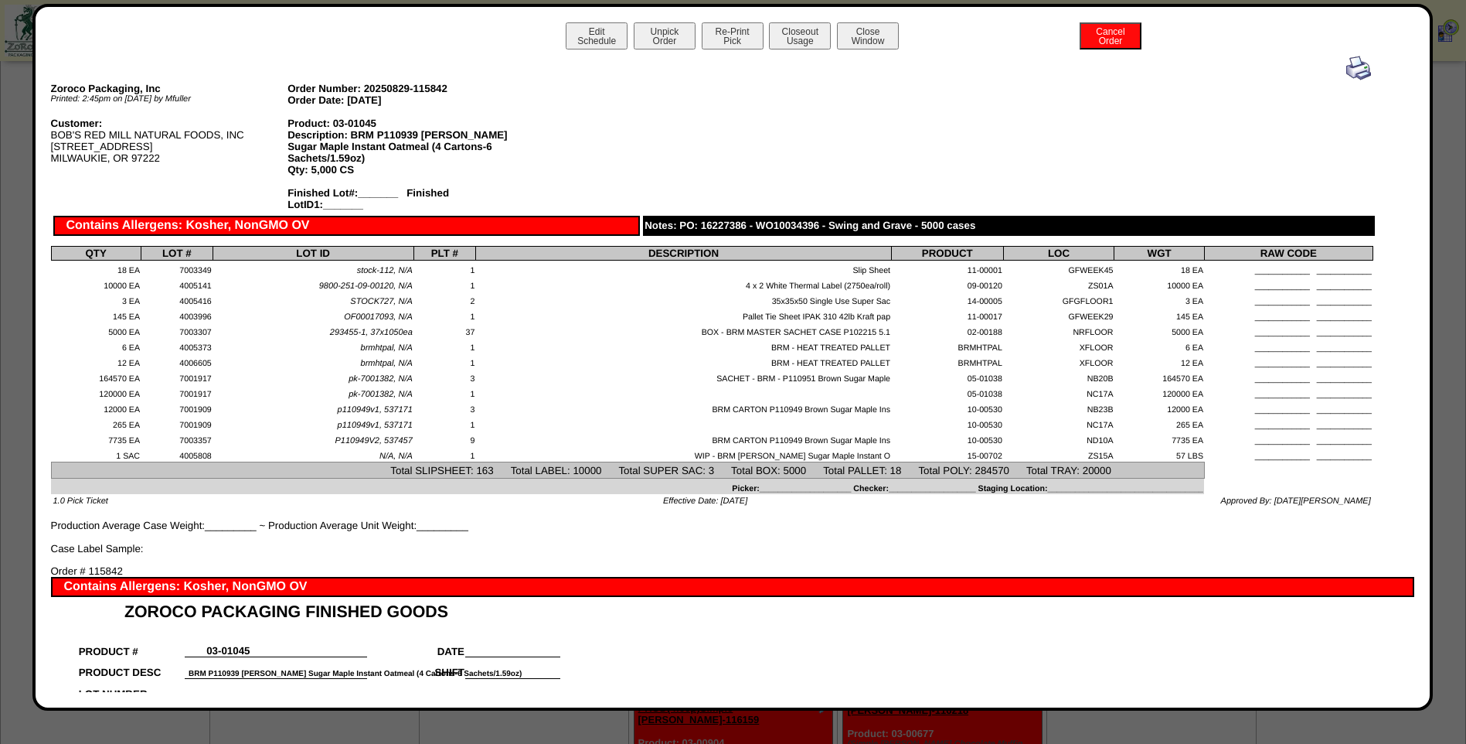
click at [1347, 68] on img at bounding box center [1359, 68] width 25 height 25
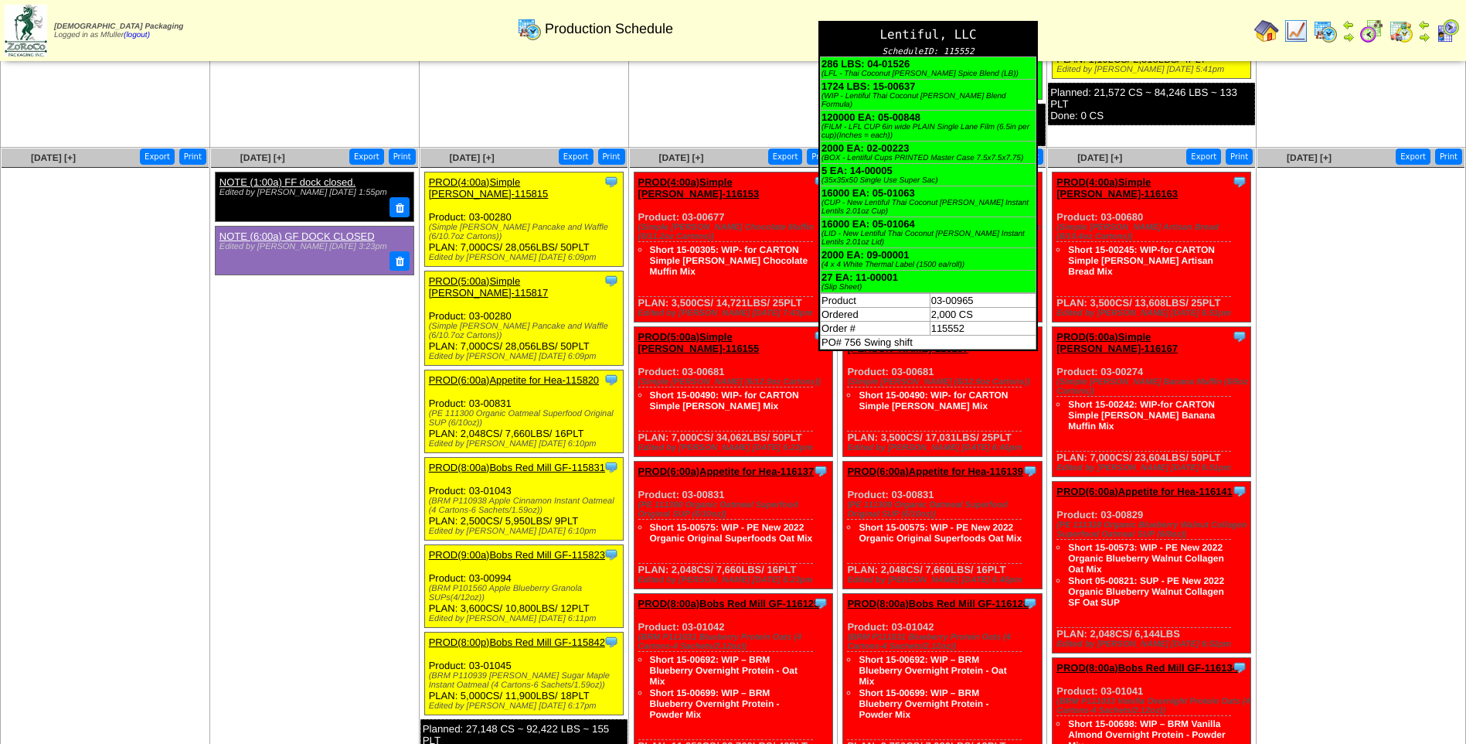
scroll to position [773, 0]
